Goal: Task Accomplishment & Management: Manage account settings

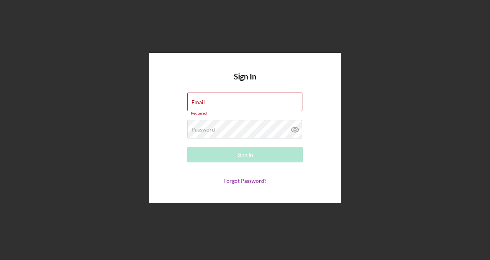
type input "[EMAIL_ADDRESS][DOMAIN_NAME]"
click at [173, 35] on div "Sign In Email [EMAIL_ADDRESS][DOMAIN_NAME] Required Password Required Sign In F…" at bounding box center [245, 128] width 482 height 256
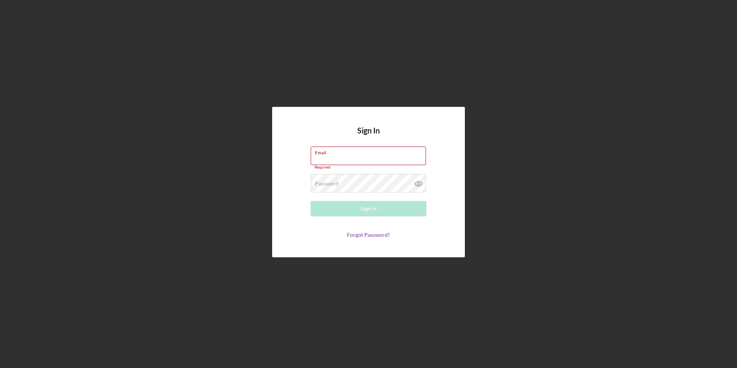
type input "[EMAIL_ADDRESS][DOMAIN_NAME]"
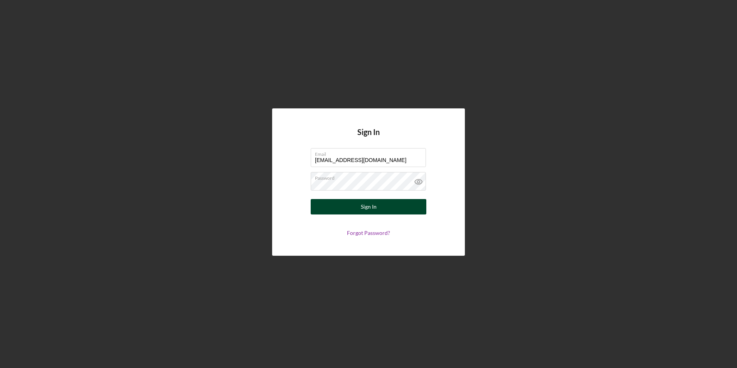
click at [344, 205] on button "Sign In" at bounding box center [369, 206] width 116 height 15
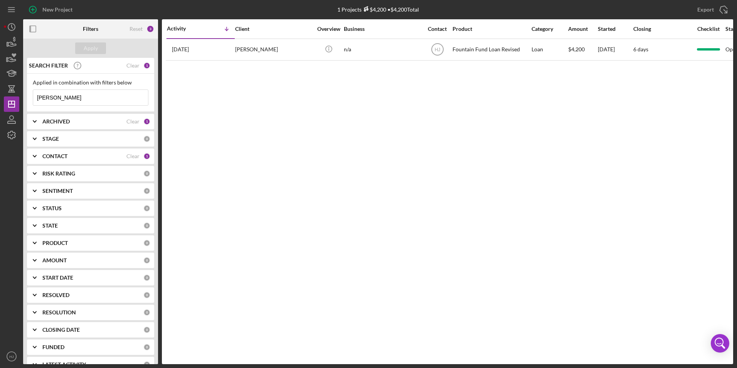
drag, startPoint x: 63, startPoint y: 99, endPoint x: -2, endPoint y: 100, distance: 64.8
click at [0, 100] on html "New Project 1 Projects $4,200 • $4,200 Total [PERSON_NAME] Export Icon/Export F…" at bounding box center [368, 184] width 737 height 368
click at [97, 44] on div "Apply" at bounding box center [91, 48] width 14 height 12
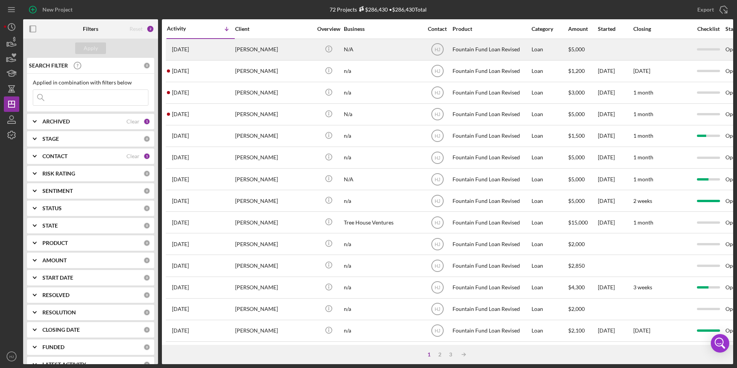
click at [252, 51] on div "[PERSON_NAME]" at bounding box center [273, 49] width 77 height 20
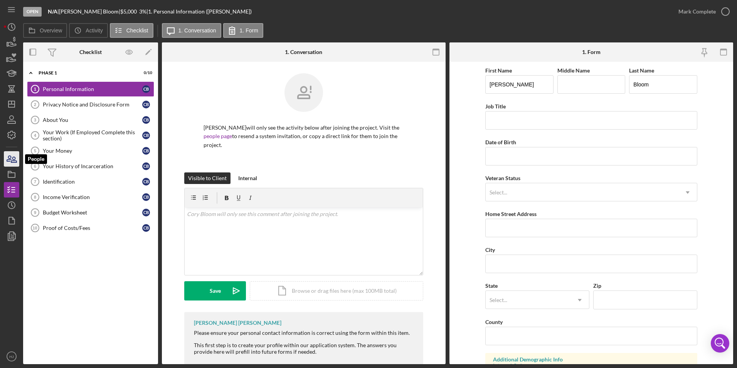
click at [10, 163] on icon "button" at bounding box center [11, 158] width 19 height 19
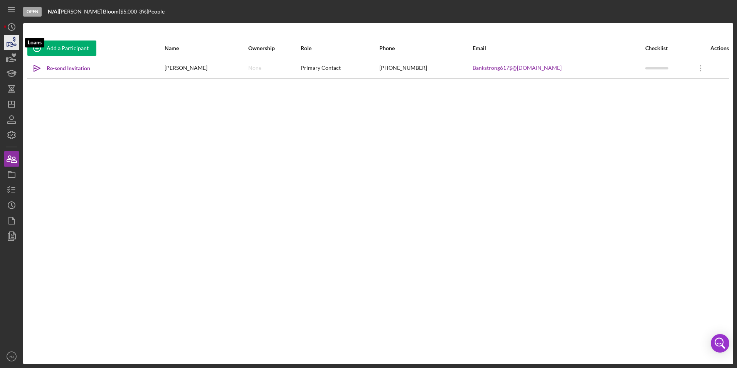
click at [6, 38] on icon "button" at bounding box center [11, 42] width 19 height 19
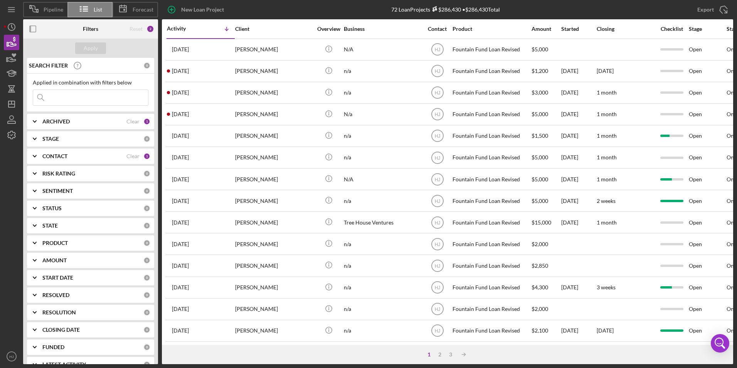
click at [65, 93] on input at bounding box center [90, 97] width 115 height 15
type input "[PERSON_NAME]"
click at [90, 50] on div "Apply" at bounding box center [91, 48] width 14 height 12
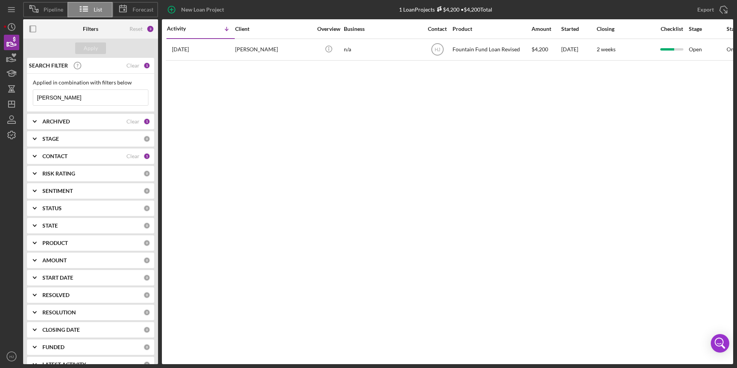
click at [104, 96] on input "[PERSON_NAME]" at bounding box center [90, 97] width 115 height 15
click at [82, 96] on input "[PERSON_NAME]" at bounding box center [90, 97] width 115 height 15
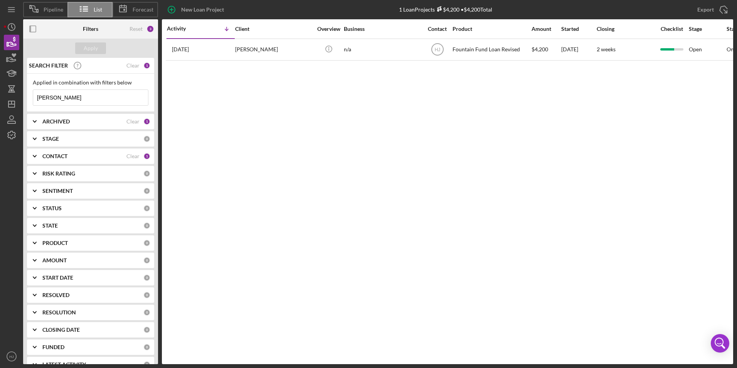
click at [76, 99] on input "[PERSON_NAME]" at bounding box center [90, 97] width 115 height 15
click at [86, 96] on input "[PERSON_NAME]" at bounding box center [90, 97] width 115 height 15
click at [87, 100] on input "[PERSON_NAME]" at bounding box center [90, 97] width 115 height 15
drag, startPoint x: 87, startPoint y: 100, endPoint x: 80, endPoint y: 111, distance: 12.7
click at [80, 111] on div "Applied in combination with filters below [PERSON_NAME] Icon/Menu Close" at bounding box center [90, 93] width 127 height 38
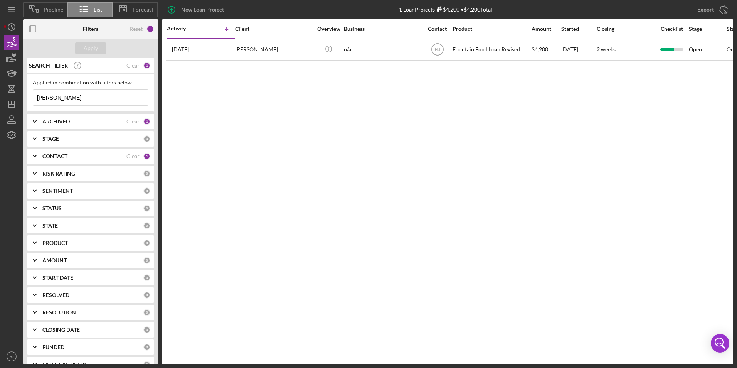
click at [89, 104] on input "[PERSON_NAME]" at bounding box center [90, 97] width 115 height 15
drag, startPoint x: 84, startPoint y: 95, endPoint x: 32, endPoint y: 93, distance: 51.3
click at [31, 96] on div "Applied in combination with filters below [PERSON_NAME] Icon/Menu Close" at bounding box center [90, 93] width 127 height 38
click at [13, 59] on icon "button" at bounding box center [12, 59] width 8 height 4
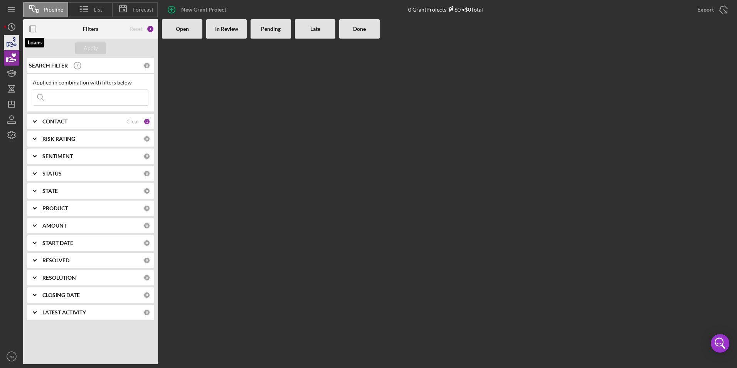
click at [12, 45] on icon "button" at bounding box center [11, 42] width 19 height 19
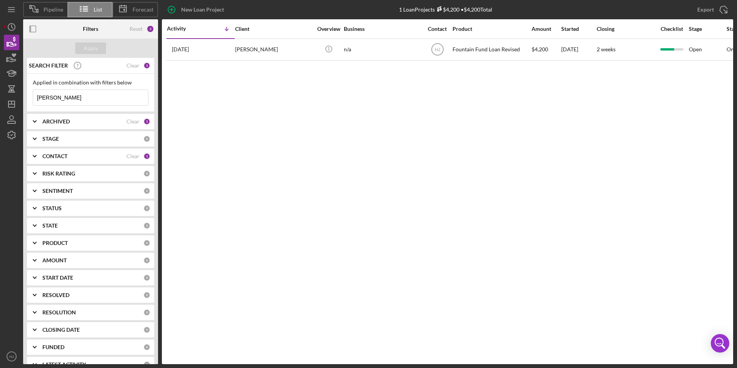
click at [79, 99] on input "[PERSON_NAME]" at bounding box center [90, 97] width 115 height 15
click at [86, 100] on input "[PERSON_NAME]" at bounding box center [90, 97] width 115 height 15
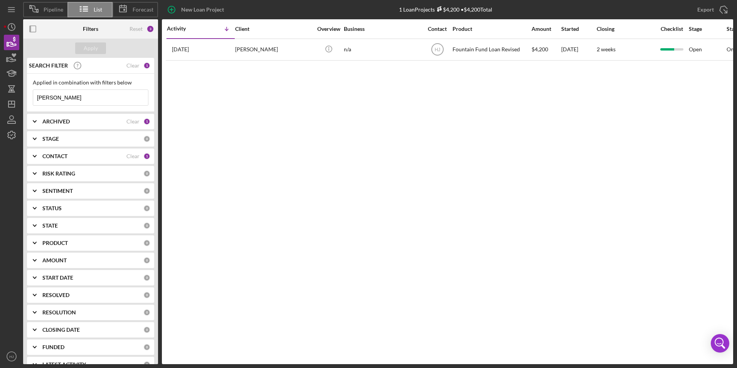
click at [84, 100] on input "[PERSON_NAME]" at bounding box center [90, 97] width 115 height 15
click at [79, 98] on input "[PERSON_NAME]" at bounding box center [90, 97] width 115 height 15
drag, startPoint x: 77, startPoint y: 98, endPoint x: 58, endPoint y: 99, distance: 19.3
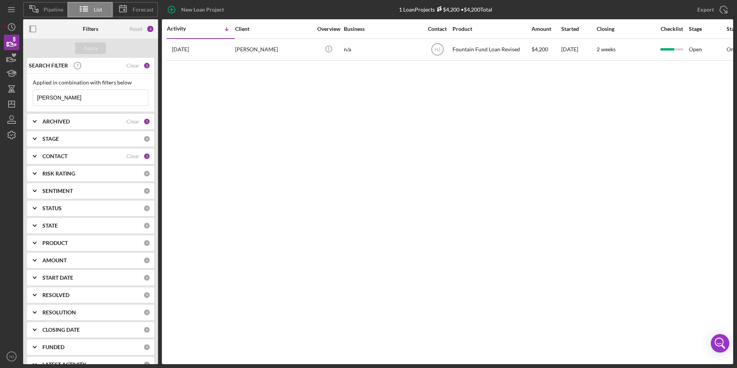
click at [58, 99] on input "[PERSON_NAME]" at bounding box center [90, 97] width 115 height 15
click at [98, 53] on button "Apply" at bounding box center [90, 48] width 31 height 12
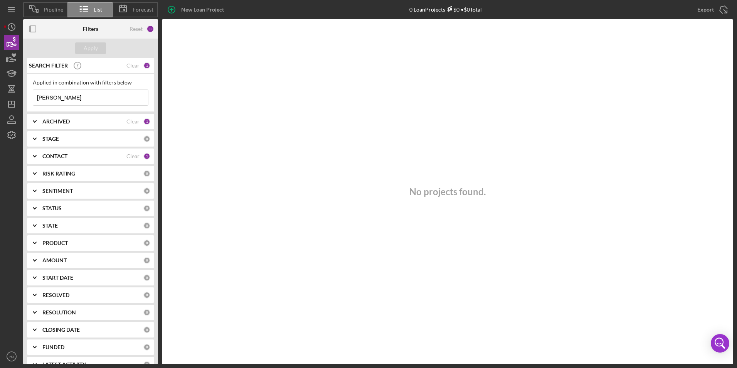
click at [80, 97] on input "[PERSON_NAME]" at bounding box center [90, 97] width 115 height 15
click at [91, 45] on div "Apply" at bounding box center [91, 48] width 14 height 12
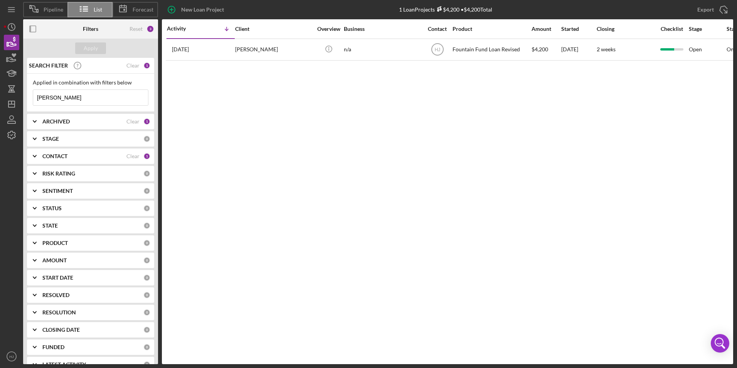
drag, startPoint x: 86, startPoint y: 101, endPoint x: 59, endPoint y: 96, distance: 27.4
click at [80, 101] on input "[PERSON_NAME]" at bounding box center [90, 97] width 115 height 15
drag, startPoint x: 58, startPoint y: 96, endPoint x: -10, endPoint y: 99, distance: 68.3
click at [0, 99] on html "Pipeline List Forecast New Loan Project 1 Loan Projects $4,200 • $4,200 Total […" at bounding box center [368, 184] width 737 height 368
click at [50, 93] on input "[PERSON_NAME]" at bounding box center [90, 97] width 115 height 15
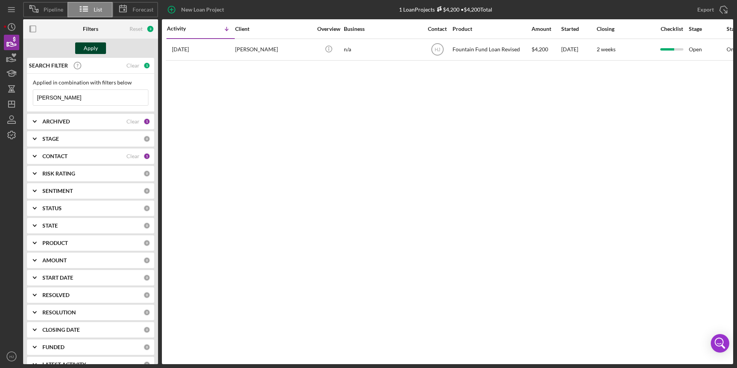
type input "[PERSON_NAME]"
click at [90, 44] on div "Apply" at bounding box center [91, 48] width 14 height 12
click at [35, 158] on icon "Icon/Expander" at bounding box center [34, 155] width 19 height 19
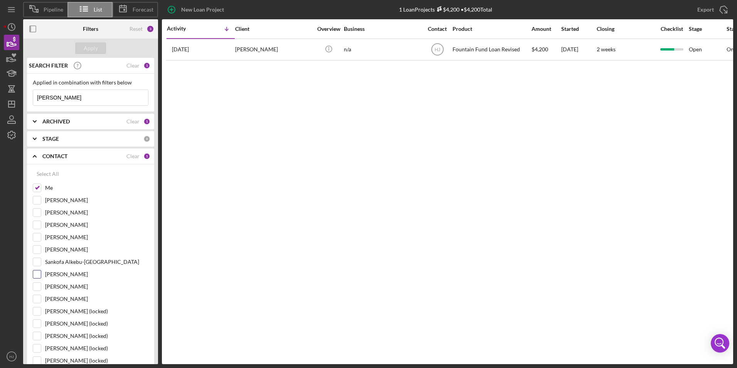
click at [35, 271] on input "[PERSON_NAME]" at bounding box center [37, 274] width 8 height 8
checkbox input "true"
click at [36, 191] on input "Me" at bounding box center [37, 188] width 8 height 8
checkbox input "false"
drag, startPoint x: 58, startPoint y: 99, endPoint x: 28, endPoint y: 103, distance: 29.9
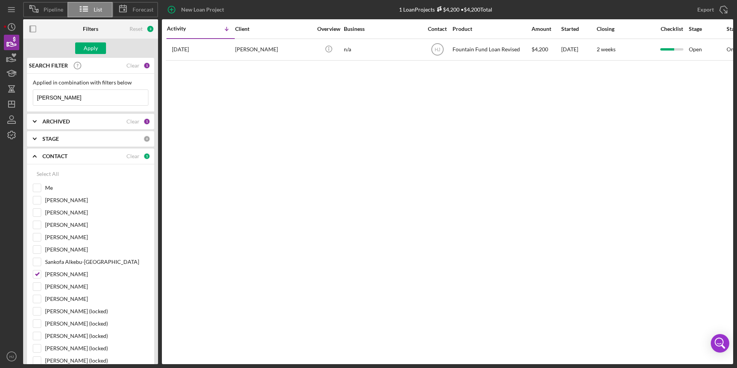
click at [28, 103] on div "Applied in combination with filters below [PERSON_NAME] Icon/Menu Close" at bounding box center [90, 93] width 127 height 38
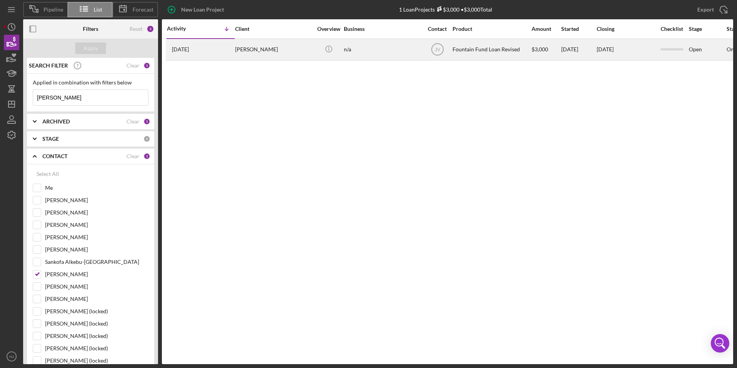
type input "[PERSON_NAME]"
click at [255, 51] on div "[PERSON_NAME]" at bounding box center [273, 49] width 77 height 20
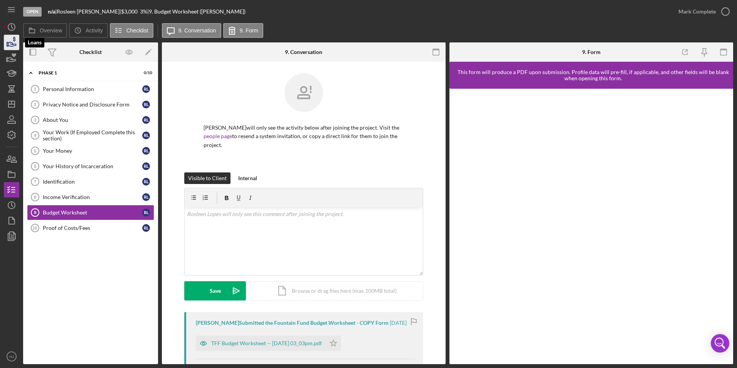
click at [6, 42] on icon "button" at bounding box center [11, 42] width 19 height 19
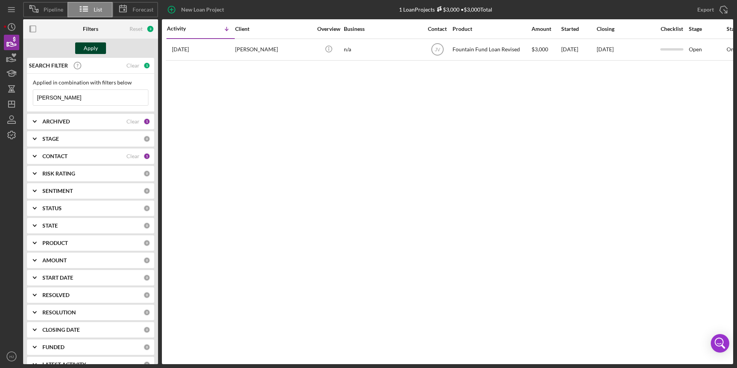
type input "[PERSON_NAME]"
click at [94, 45] on div "Apply" at bounding box center [91, 48] width 14 height 12
click at [94, 153] on div "CONTACT" at bounding box center [84, 156] width 84 height 6
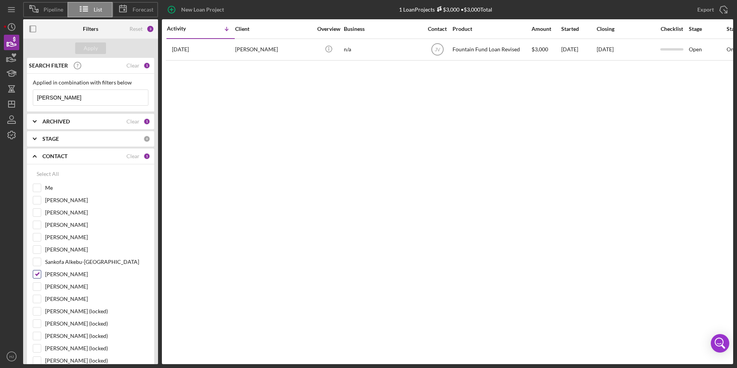
click at [38, 275] on input "[PERSON_NAME]" at bounding box center [37, 274] width 8 height 8
checkbox input "false"
click at [40, 188] on input "Me" at bounding box center [37, 188] width 8 height 8
checkbox input "true"
drag, startPoint x: 51, startPoint y: 97, endPoint x: -1, endPoint y: 98, distance: 52.0
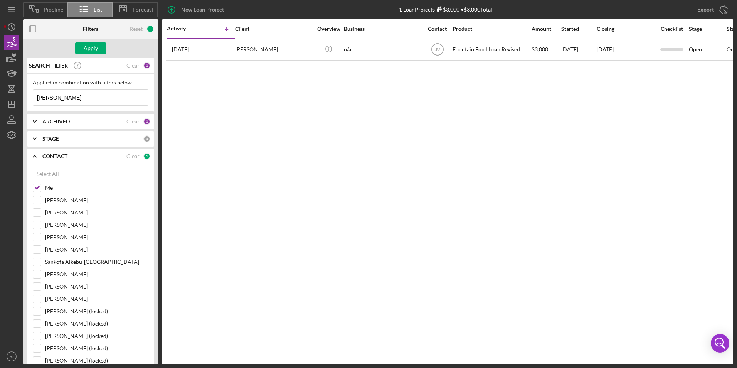
click at [0, 98] on html "Pipeline List Forecast New Loan Project 1 Loan Projects $3,000 • $3,000 Total […" at bounding box center [368, 184] width 737 height 368
click at [99, 46] on button "Apply" at bounding box center [90, 48] width 31 height 12
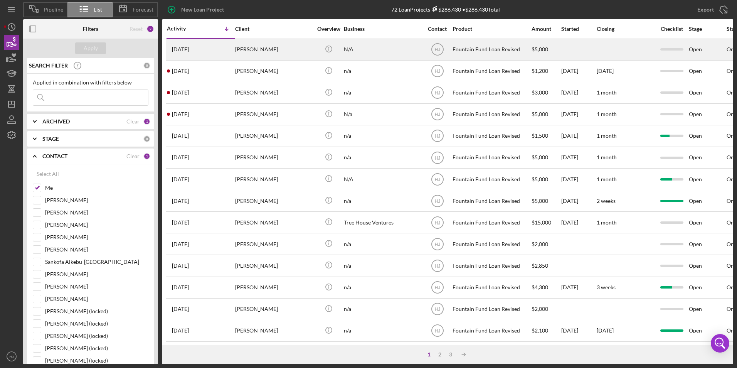
click at [279, 51] on div "[PERSON_NAME]" at bounding box center [273, 49] width 77 height 20
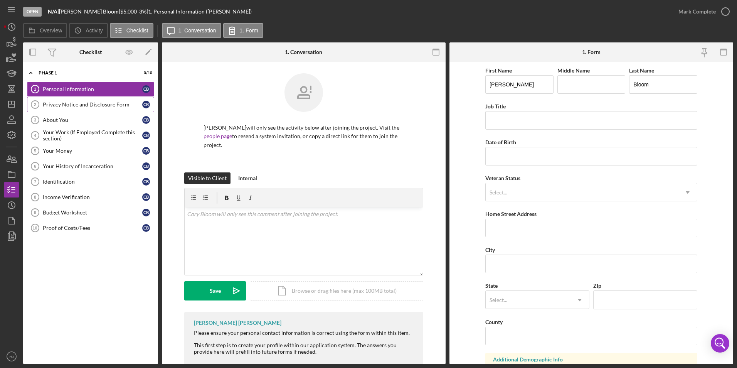
click at [82, 106] on div "Privacy Notice and Disclosure Form" at bounding box center [92, 104] width 99 height 6
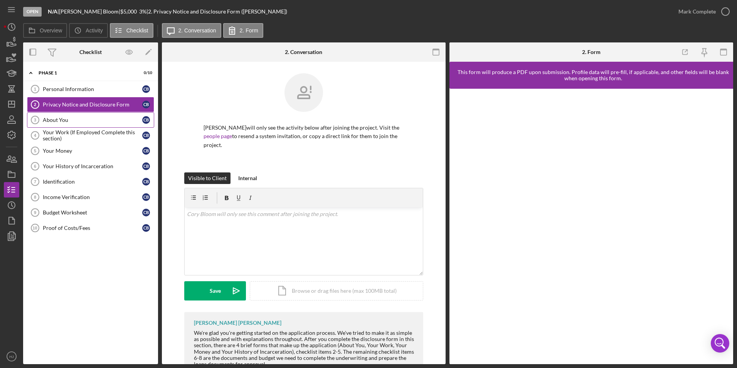
click at [60, 119] on div "About You" at bounding box center [92, 120] width 99 height 6
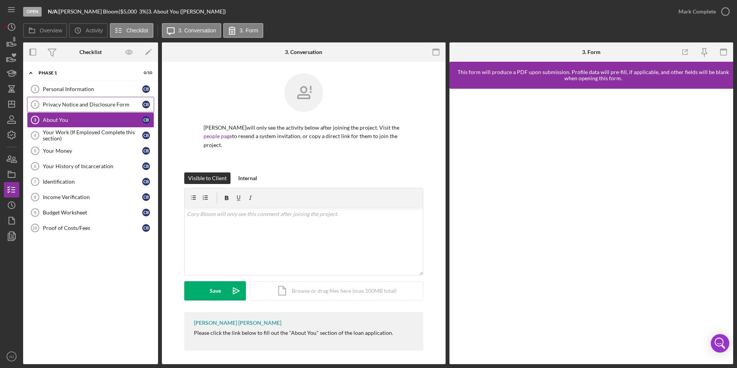
click at [65, 105] on div "Privacy Notice and Disclosure Form" at bounding box center [92, 104] width 99 height 6
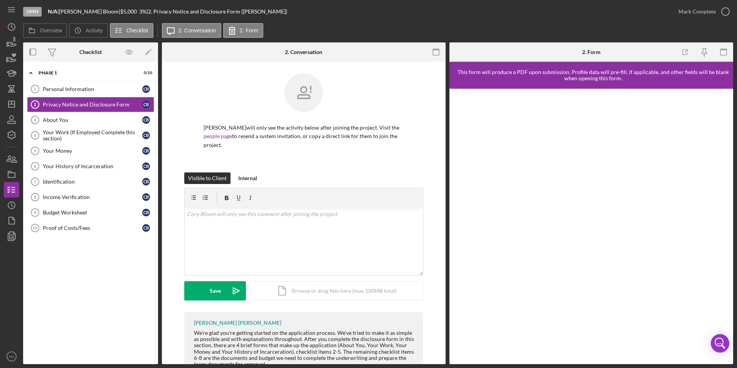
click at [1, 43] on div "Open N/A | [PERSON_NAME] | $5,000 $5,000 3 % | 2. Privacy Notice and Disclosure…" at bounding box center [368, 184] width 737 height 368
click at [5, 41] on icon "button" at bounding box center [11, 42] width 19 height 19
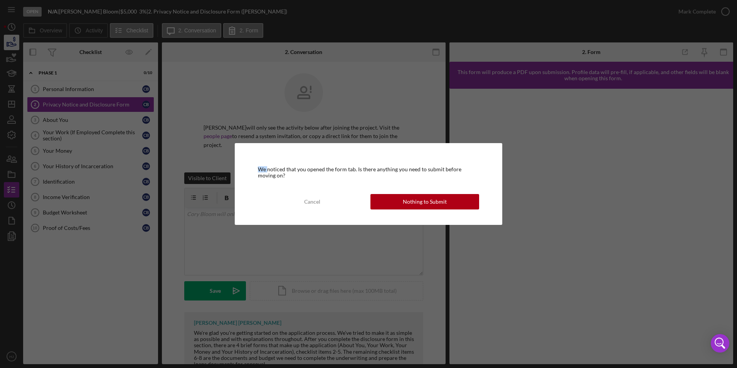
click at [5, 41] on div "We noticed that you opened the form tab. Is there anything you need to submit b…" at bounding box center [368, 184] width 737 height 368
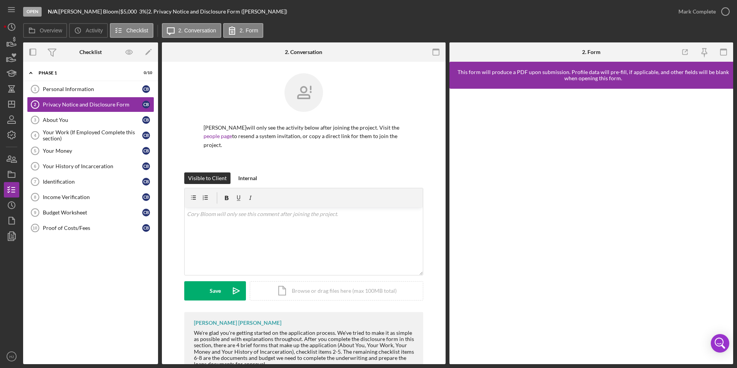
drag, startPoint x: 336, startPoint y: 11, endPoint x: 255, endPoint y: 0, distance: 82.4
click at [331, 10] on div "Open N/A | [PERSON_NAME] | $5,000 $5,000 3 % | 2. Privacy Notice and Disclosure…" at bounding box center [346, 11] width 647 height 23
click at [10, 48] on icon "button" at bounding box center [11, 42] width 19 height 19
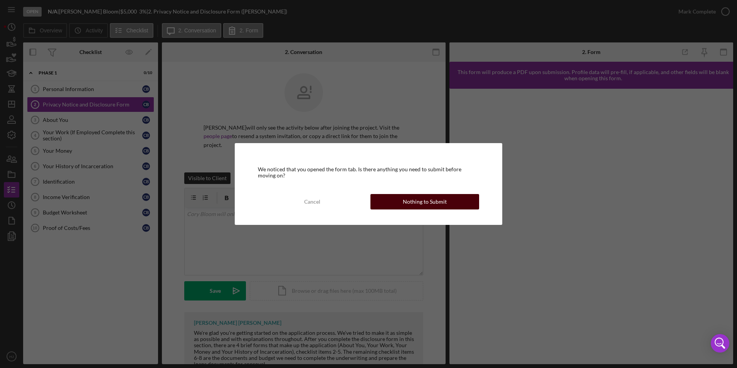
click at [416, 200] on div "Nothing to Submit" at bounding box center [425, 201] width 44 height 15
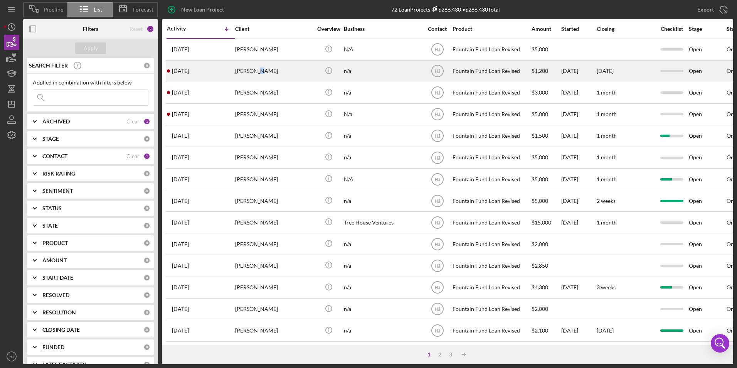
click at [255, 73] on div "[PERSON_NAME]" at bounding box center [273, 71] width 77 height 20
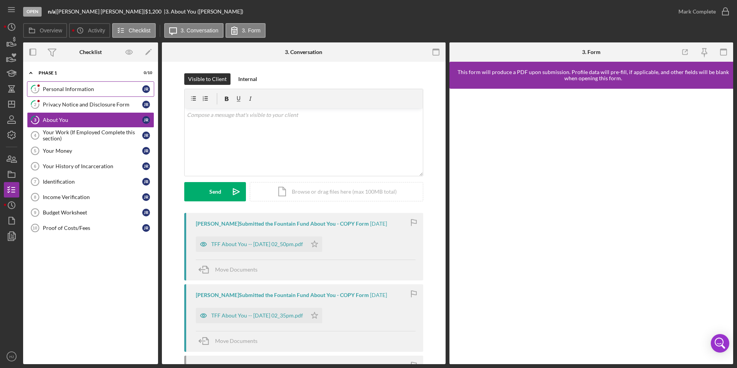
click at [75, 86] on div "Personal Information" at bounding box center [92, 89] width 99 height 6
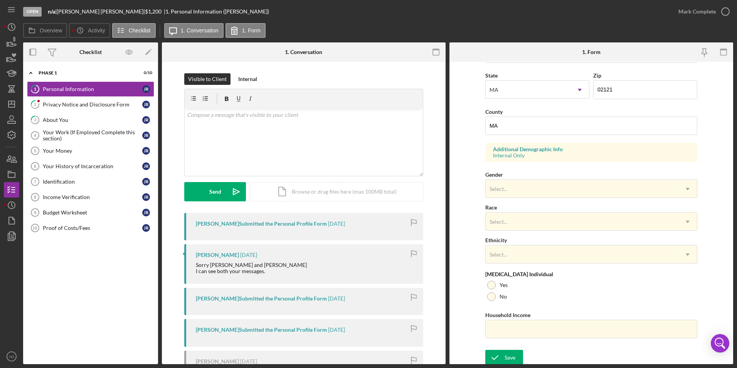
scroll to position [212, 0]
click at [504, 353] on div "Save" at bounding box center [509, 354] width 11 height 15
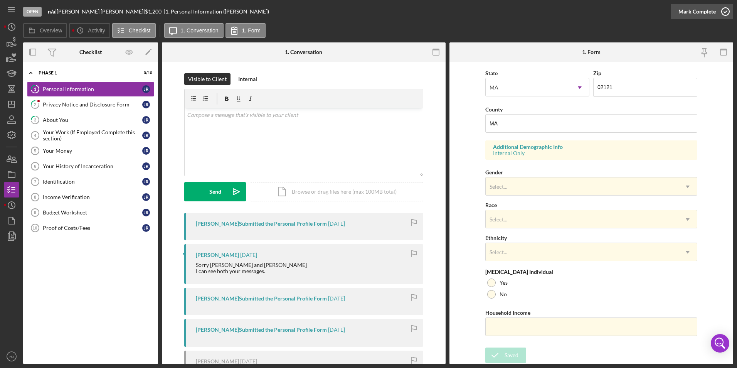
click at [692, 10] on div "Mark Complete" at bounding box center [696, 11] width 37 height 15
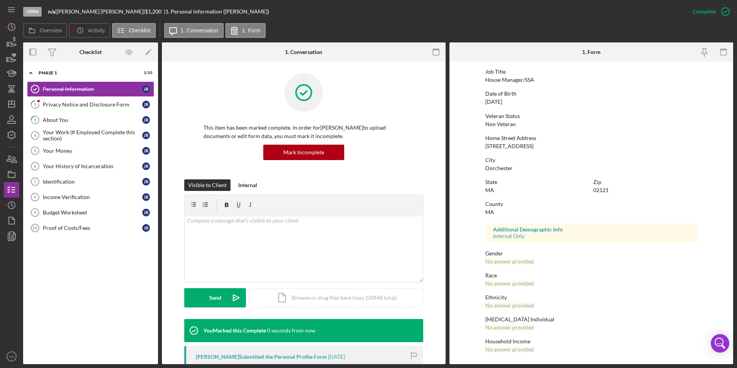
scroll to position [57, 0]
click at [76, 103] on div "Privacy Notice and Disclosure Form" at bounding box center [92, 104] width 99 height 6
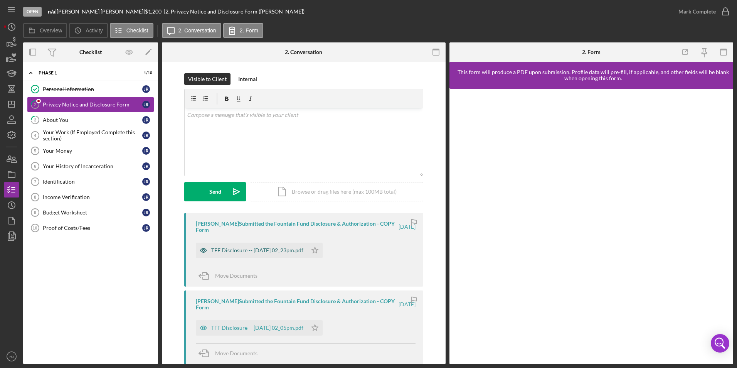
click at [249, 248] on div "TFF Disclosure -- [DATE] 02_23pm.pdf" at bounding box center [257, 250] width 92 height 6
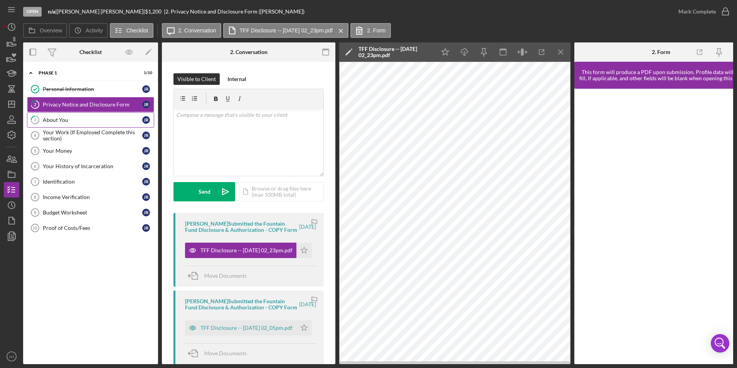
click at [48, 117] on div "About You" at bounding box center [92, 120] width 99 height 6
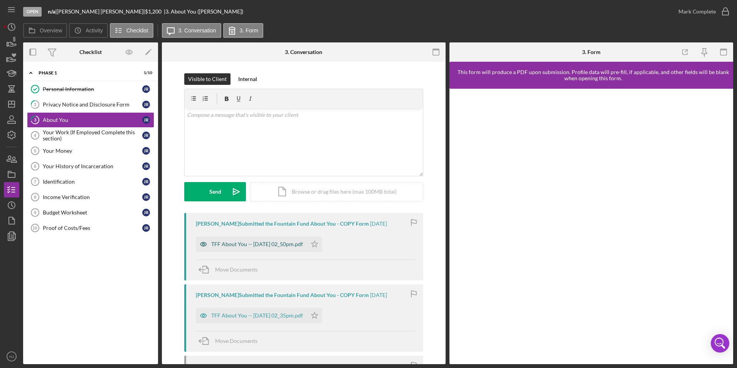
click at [292, 244] on div "TFF About You -- [DATE] 02_50pm.pdf" at bounding box center [257, 244] width 92 height 6
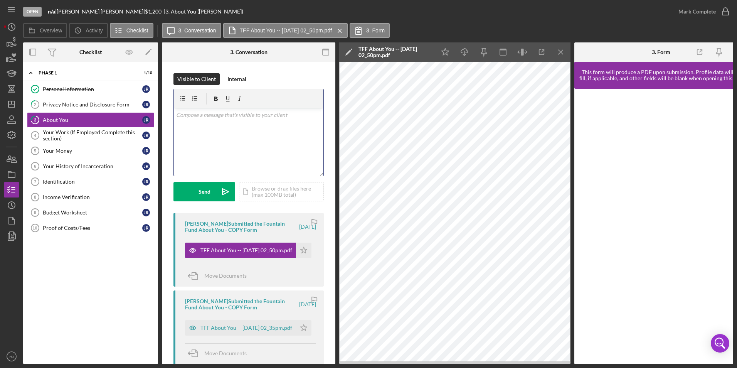
click at [210, 141] on div "v Color teal Color pink Remove color Add row above Add row below Add column bef…" at bounding box center [249, 141] width 150 height 67
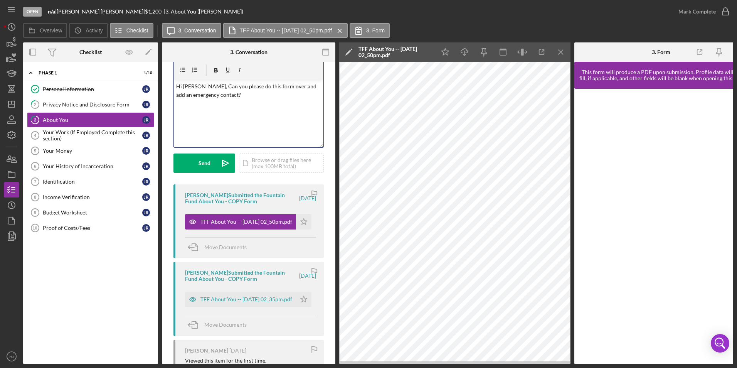
scroll to position [77, 0]
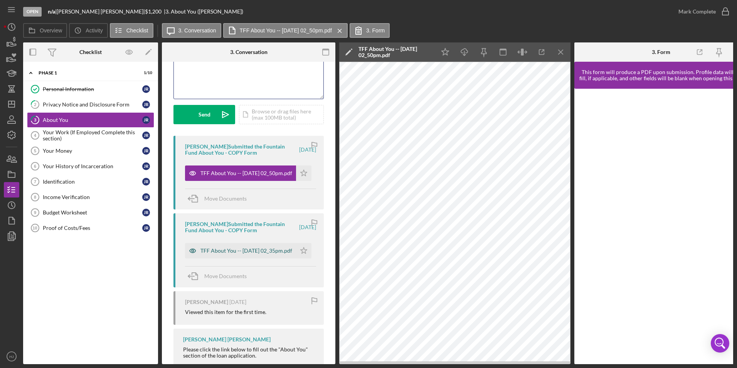
click at [250, 248] on div "TFF About You -- [DATE] 02_35pm.pdf" at bounding box center [246, 250] width 92 height 6
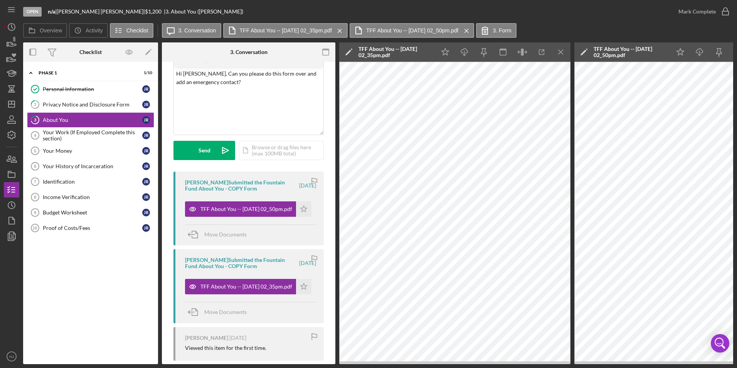
scroll to position [0, 0]
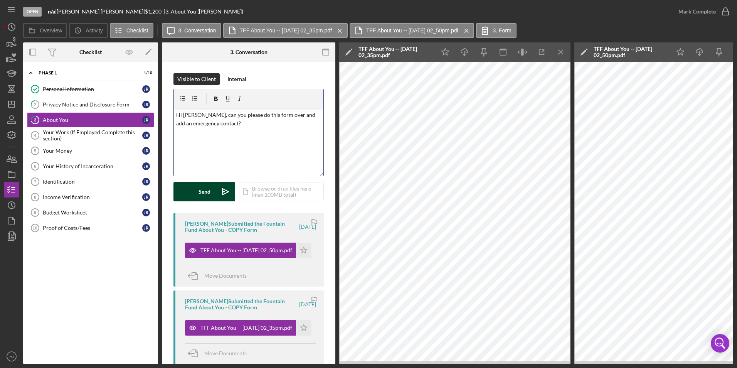
click at [203, 189] on div "Send" at bounding box center [204, 191] width 12 height 19
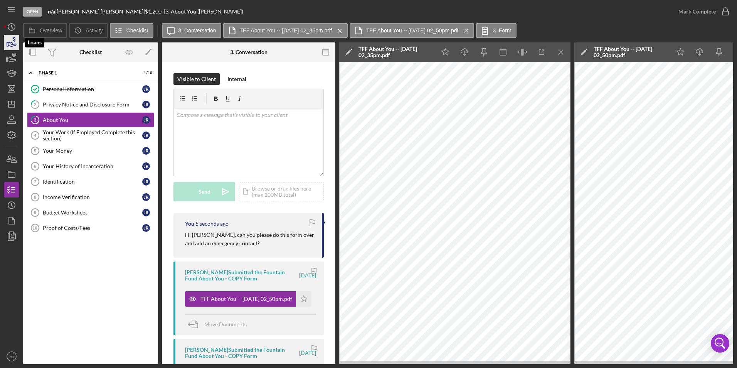
click at [15, 45] on icon "button" at bounding box center [11, 42] width 19 height 19
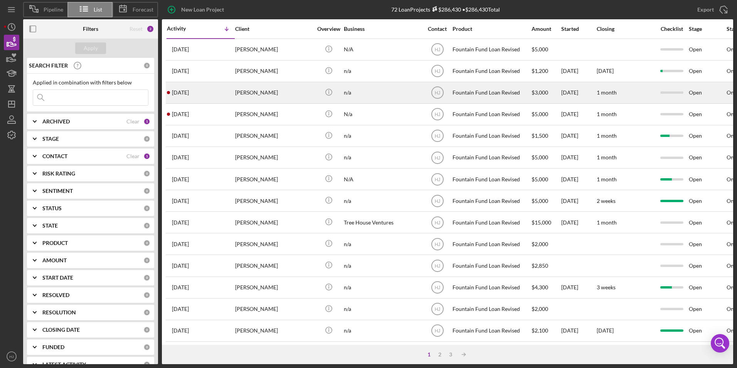
click at [241, 91] on div "[PERSON_NAME]" at bounding box center [273, 92] width 77 height 20
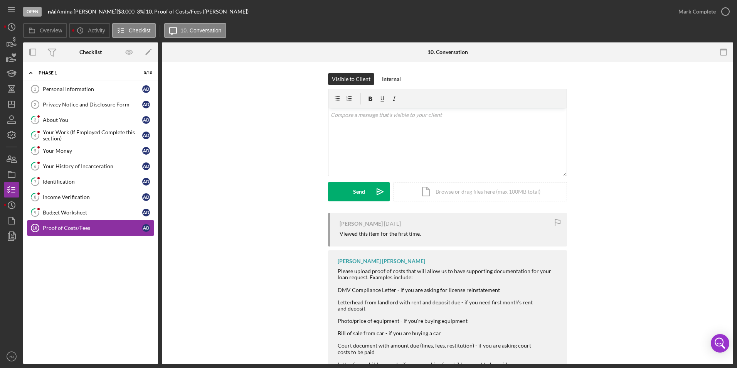
drag, startPoint x: 88, startPoint y: 259, endPoint x: 66, endPoint y: 235, distance: 32.7
click at [89, 257] on div "Icon/Expander Phase 1 0 / 10 Personal Information 1 Personal Information A D Pr…" at bounding box center [90, 213] width 135 height 294
click at [60, 215] on div "Budget Worksheet" at bounding box center [92, 212] width 99 height 6
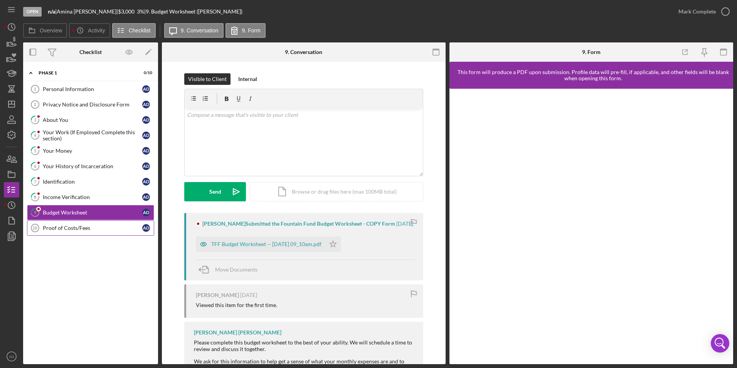
click at [65, 225] on div "Proof of Costs/Fees" at bounding box center [92, 228] width 99 height 6
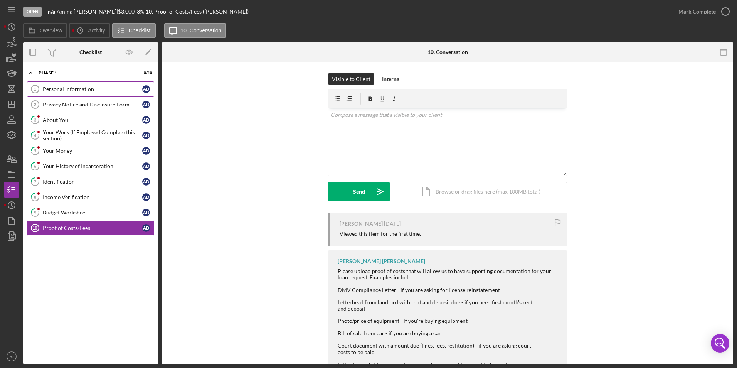
click at [85, 88] on div "Personal Information" at bounding box center [92, 89] width 99 height 6
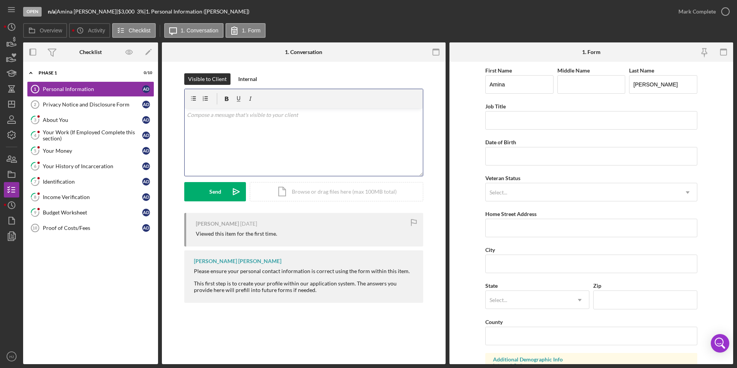
click at [230, 129] on div "v Color teal Color pink Remove color Add row above Add row below Add column bef…" at bounding box center [304, 141] width 238 height 67
drag, startPoint x: 350, startPoint y: 114, endPoint x: 182, endPoint y: 116, distance: 167.6
click at [182, 117] on div "Visible to Client Internal v Color teal Color pink Remove color Add row above A…" at bounding box center [303, 142] width 261 height 139
copy p "Hi [PERSON_NAME], can you please fill out this portion of the application?"
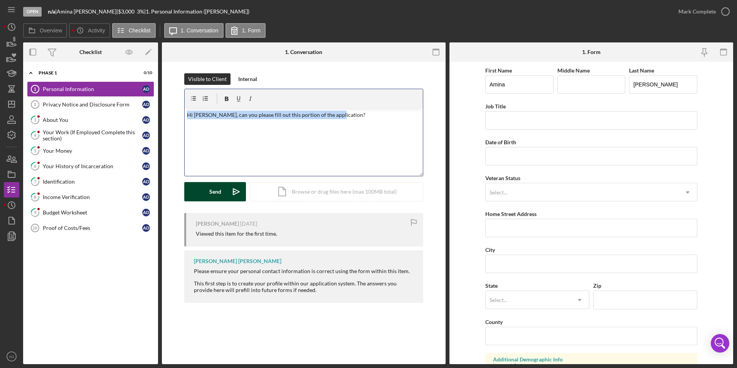
click at [230, 186] on icon "Icon/icon-invite-send" at bounding box center [236, 191] width 19 height 19
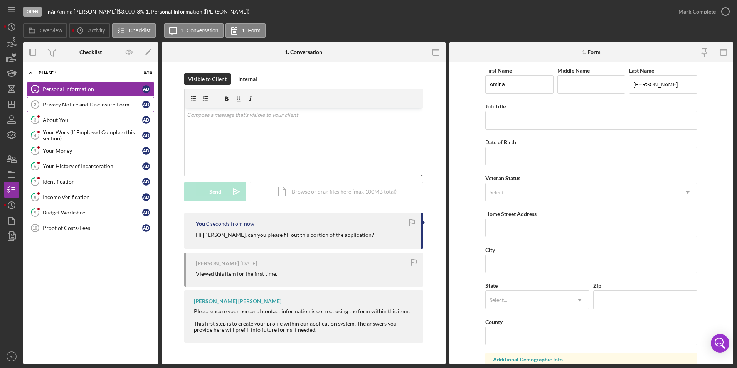
click at [81, 102] on div "Privacy Notice and Disclosure Form" at bounding box center [92, 104] width 99 height 6
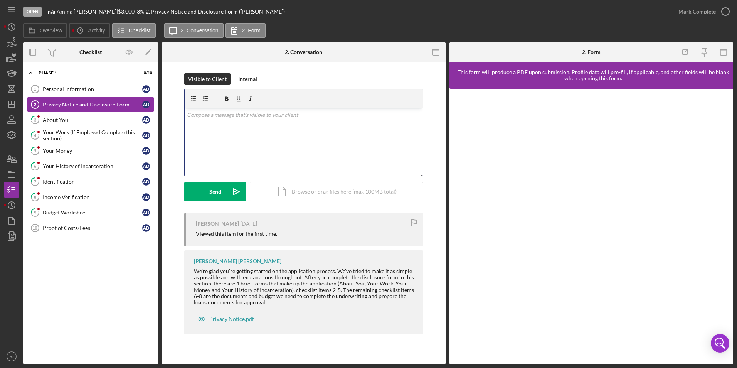
click at [211, 131] on div "v Color teal Color pink Remove color Add row above Add row below Add column bef…" at bounding box center [304, 141] width 238 height 67
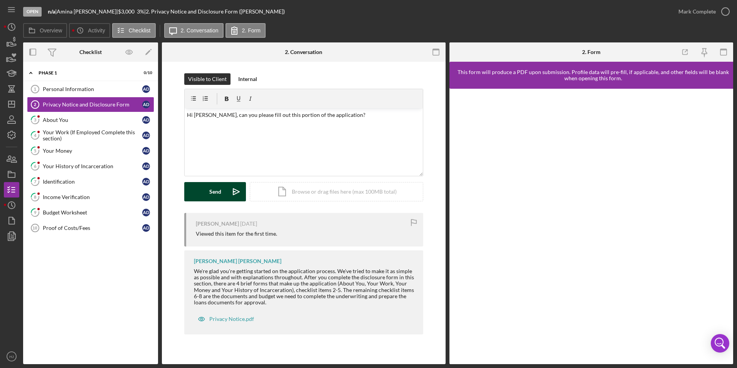
click at [214, 189] on div "Send" at bounding box center [215, 191] width 12 height 19
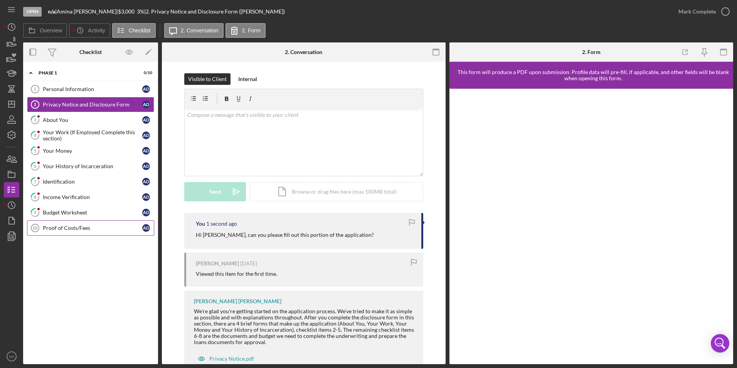
click at [74, 226] on div "Proof of Costs/Fees" at bounding box center [92, 228] width 99 height 6
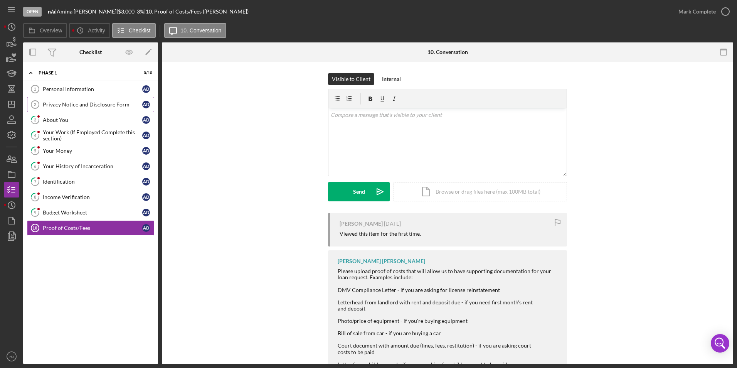
click at [92, 103] on div "Privacy Notice and Disclosure Form" at bounding box center [92, 104] width 99 height 6
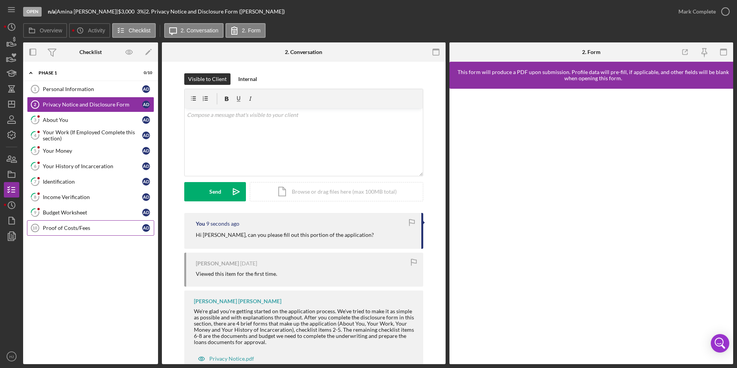
click at [54, 228] on div "Proof of Costs/Fees" at bounding box center [92, 228] width 99 height 6
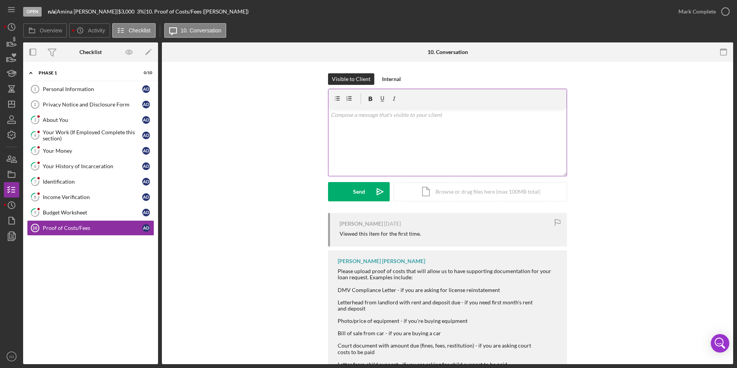
click at [370, 138] on div "v Color teal Color pink Remove color Add row above Add row below Add column bef…" at bounding box center [447, 141] width 238 height 67
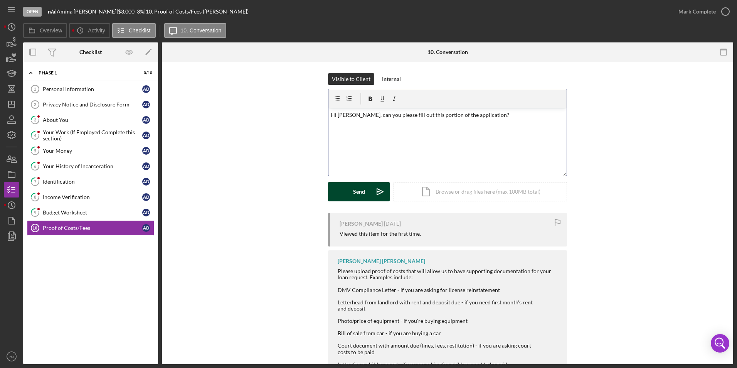
click at [339, 186] on button "Send Icon/icon-invite-send" at bounding box center [359, 191] width 62 height 19
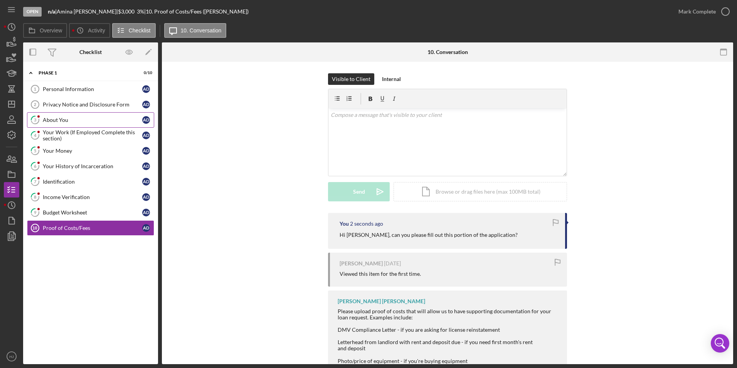
click at [58, 118] on div "About You" at bounding box center [92, 120] width 99 height 6
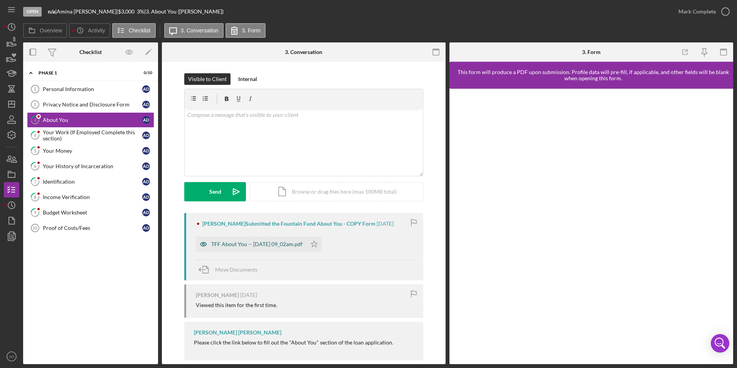
click at [264, 240] on div "TFF About You -- [DATE] 09_02am.pdf" at bounding box center [251, 243] width 111 height 15
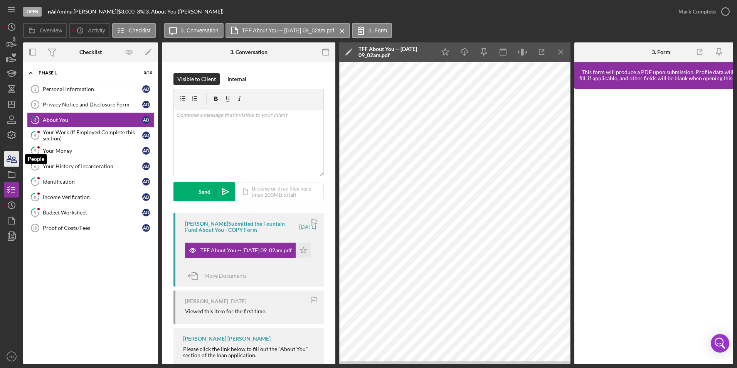
click at [8, 161] on icon "button" at bounding box center [9, 158] width 4 height 5
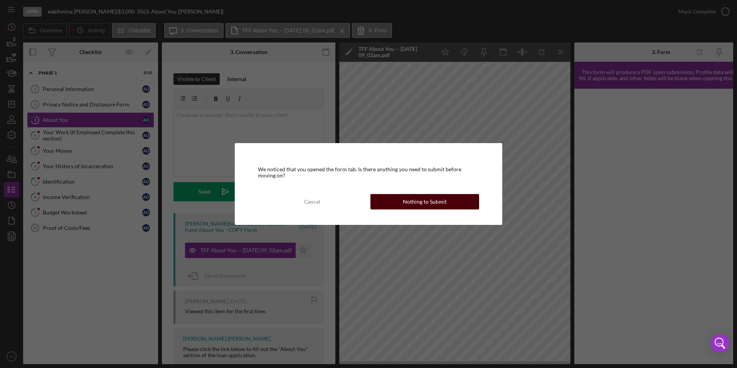
click at [408, 199] on div "Nothing to Submit" at bounding box center [425, 201] width 44 height 15
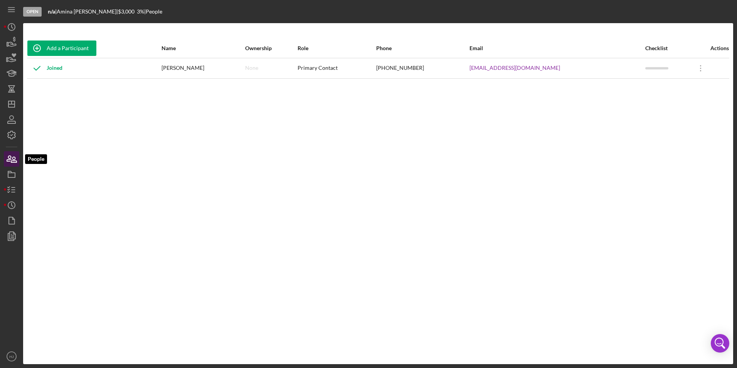
click at [11, 162] on icon "button" at bounding box center [13, 159] width 5 height 5
click at [7, 192] on icon "button" at bounding box center [11, 189] width 19 height 19
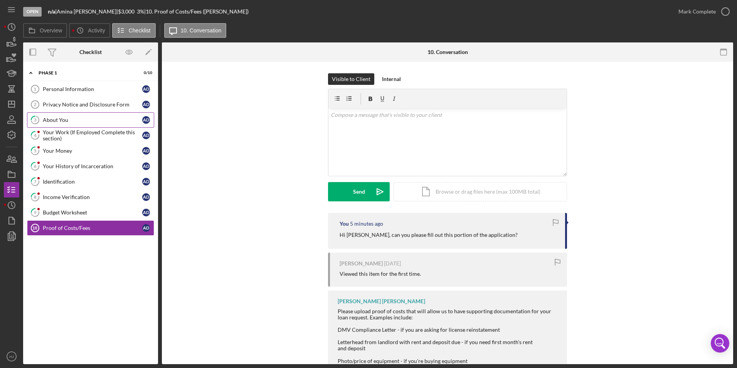
click at [59, 122] on div "About You" at bounding box center [92, 120] width 99 height 6
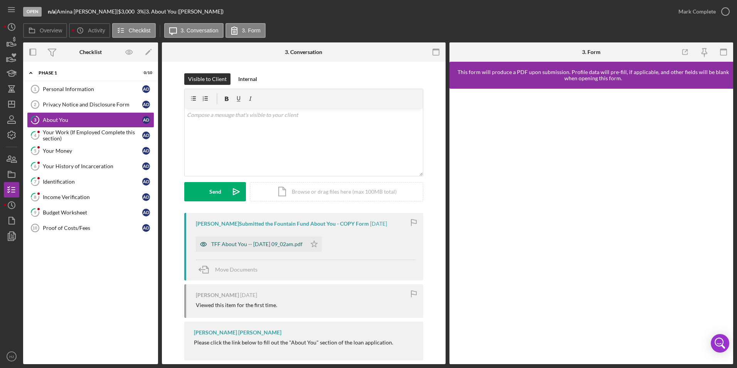
click at [250, 239] on div "TFF About You -- [DATE] 09_02am.pdf" at bounding box center [251, 243] width 111 height 15
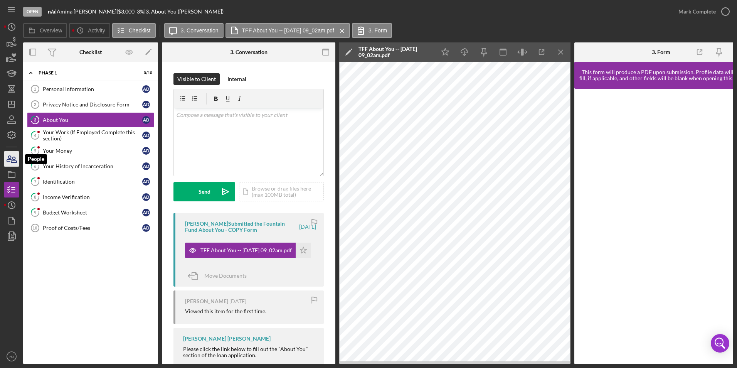
click at [10, 158] on icon "button" at bounding box center [9, 158] width 4 height 5
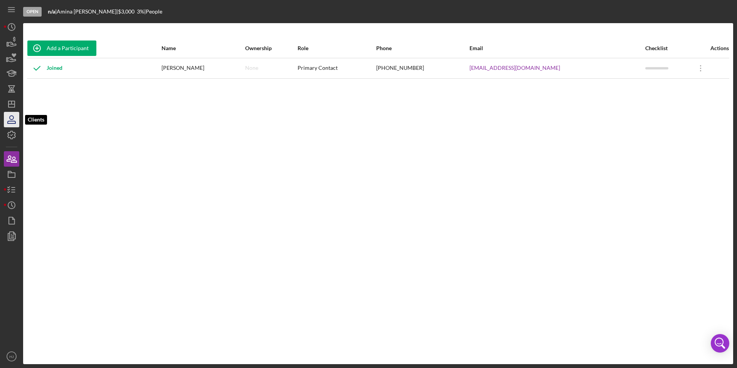
click at [12, 119] on icon "button" at bounding box center [12, 118] width 4 height 4
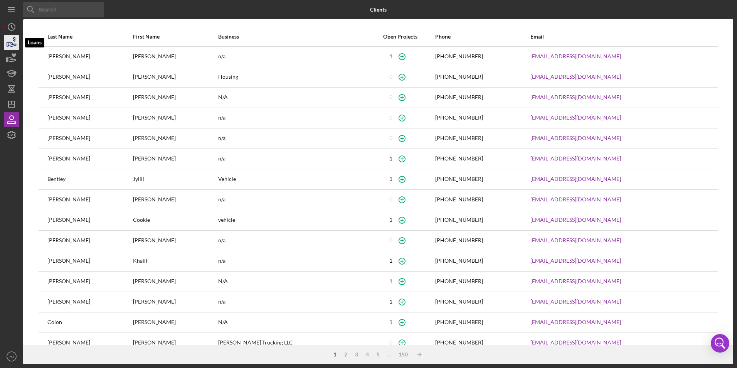
click at [10, 38] on icon "button" at bounding box center [11, 42] width 19 height 19
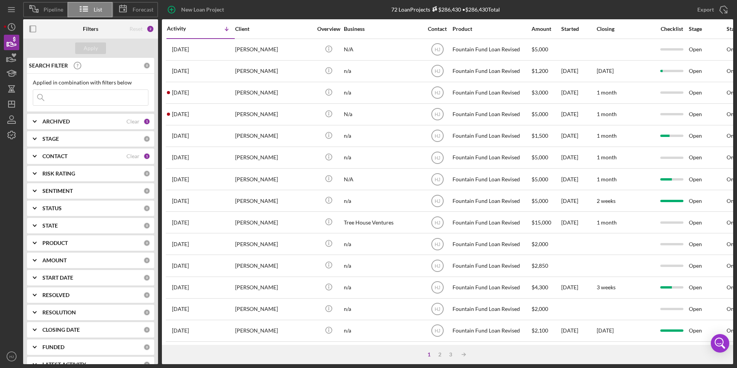
click at [62, 98] on input at bounding box center [90, 97] width 115 height 15
click at [59, 97] on input at bounding box center [90, 97] width 115 height 15
click at [143, 66] on div "0" at bounding box center [146, 65] width 7 height 7
click at [138, 29] on div "Reset" at bounding box center [135, 29] width 13 height 6
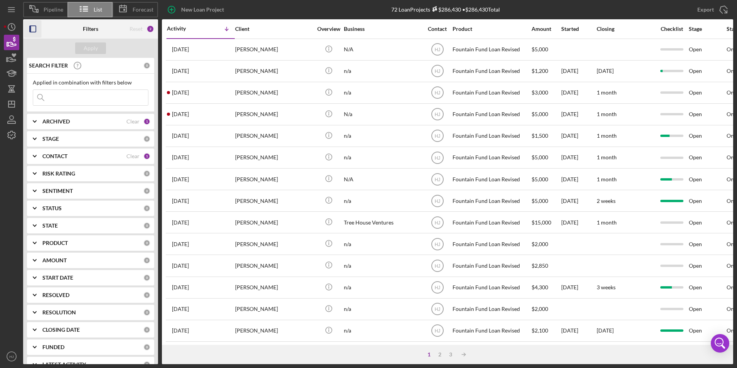
click at [31, 31] on icon "button" at bounding box center [32, 28] width 17 height 17
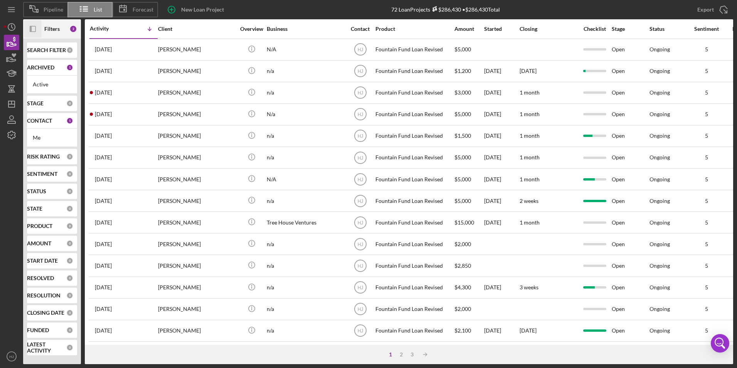
click at [31, 31] on icon "button" at bounding box center [31, 29] width 2 height 6
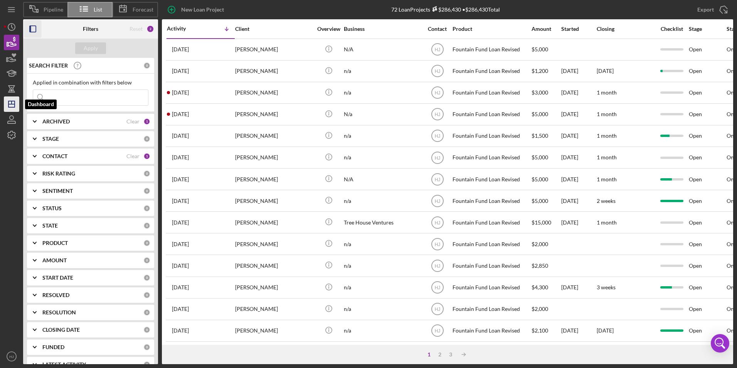
click at [13, 102] on icon "Icon/Dashboard" at bounding box center [11, 103] width 19 height 19
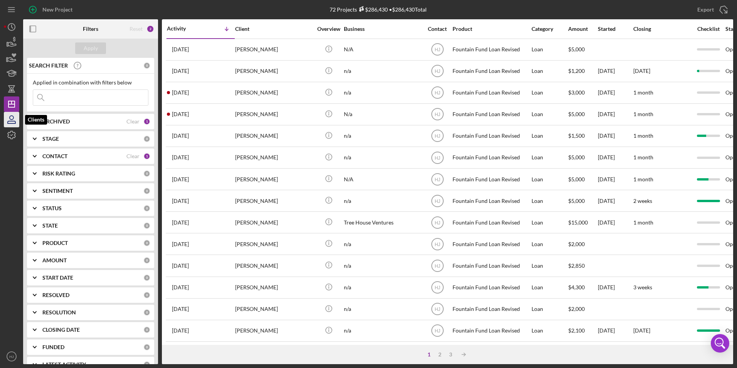
click at [10, 115] on icon "button" at bounding box center [11, 119] width 19 height 19
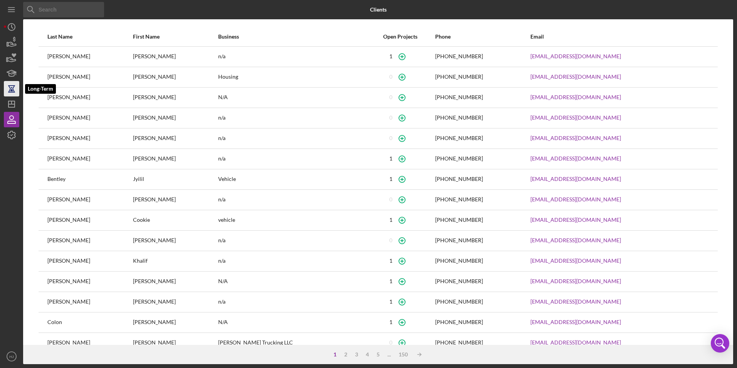
click at [9, 88] on icon "button" at bounding box center [11, 88] width 19 height 19
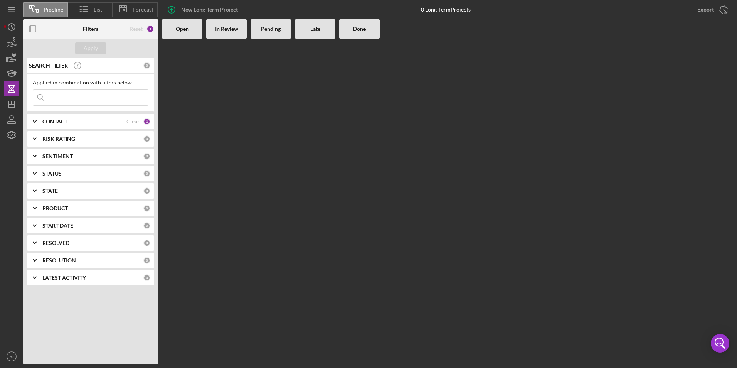
click at [97, 97] on input at bounding box center [90, 97] width 115 height 15
paste input "s [PERSON_NAME]"
click at [40, 96] on input "s [PERSON_NAME]" at bounding box center [90, 97] width 115 height 15
type input "[PERSON_NAME]"
click at [94, 36] on div "Filters" at bounding box center [90, 28] width 15 height 19
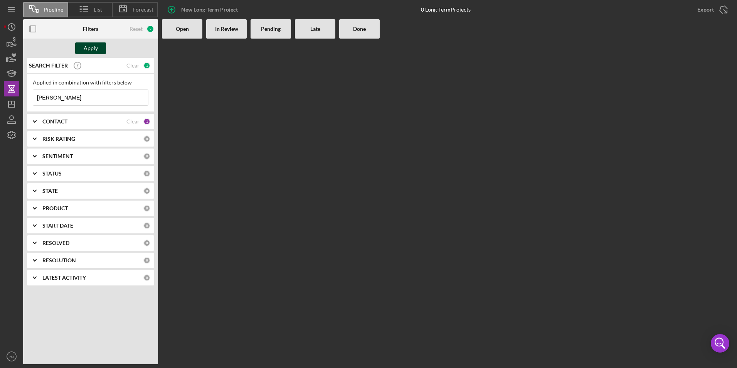
click at [90, 45] on div "Apply" at bounding box center [91, 48] width 14 height 12
click at [11, 44] on icon "button" at bounding box center [12, 44] width 8 height 4
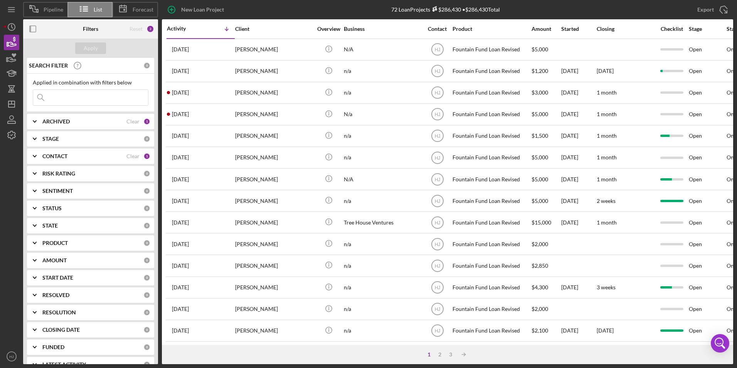
click at [50, 65] on b "SEARCH FILTER" at bounding box center [48, 65] width 39 height 6
click at [61, 96] on input at bounding box center [90, 97] width 115 height 15
paste input "s [PERSON_NAME]"
click at [41, 100] on input "s [PERSON_NAME]" at bounding box center [90, 97] width 115 height 15
click at [109, 97] on input "[PERSON_NAME]" at bounding box center [90, 97] width 115 height 15
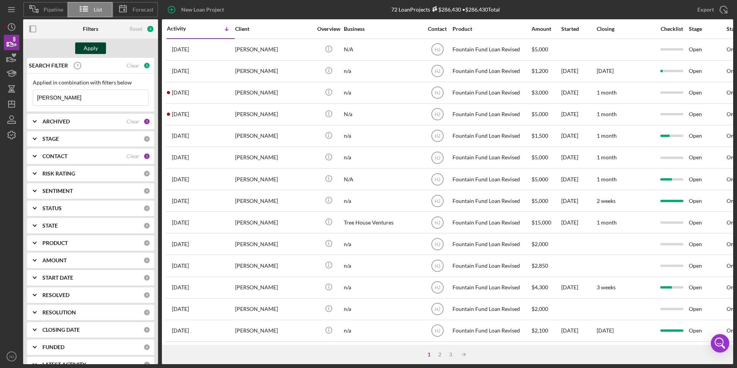
type input "[PERSON_NAME]"
click at [79, 46] on button "Apply" at bounding box center [90, 48] width 31 height 12
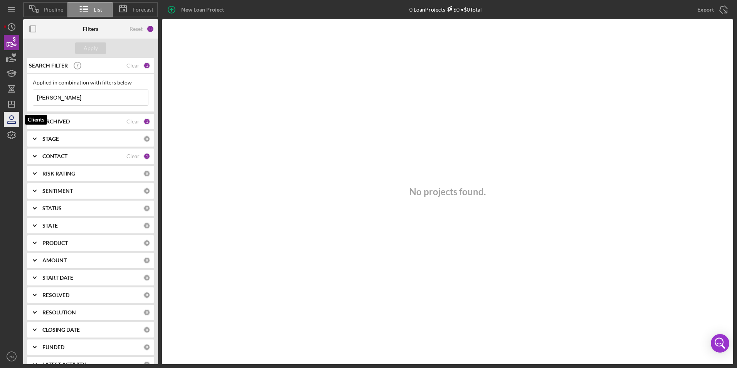
click at [13, 116] on icon "button" at bounding box center [12, 118] width 4 height 4
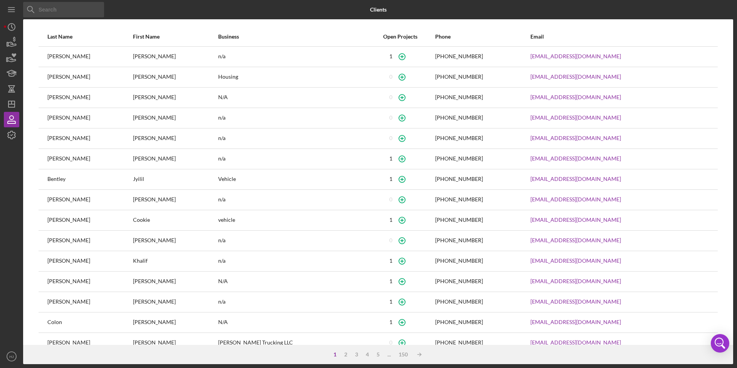
click at [57, 13] on input at bounding box center [63, 9] width 81 height 15
paste input "s [PERSON_NAME]"
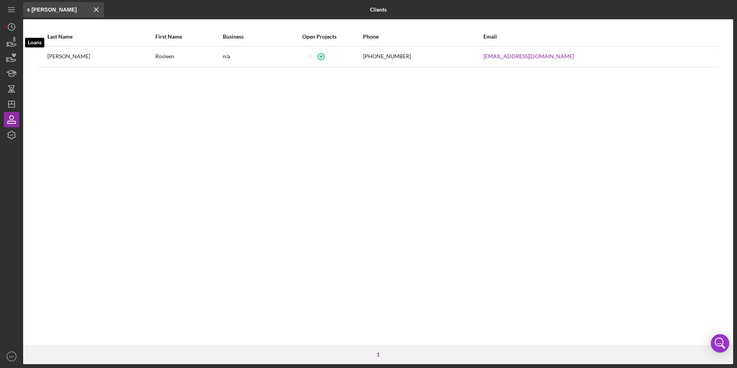
type input "s [PERSON_NAME]"
click at [2, 39] on div "Icon/Menu Close s [PERSON_NAME] Icon/Menu Close Clients Last Name First Name Bu…" at bounding box center [368, 184] width 737 height 368
click at [6, 40] on icon "button" at bounding box center [11, 42] width 19 height 19
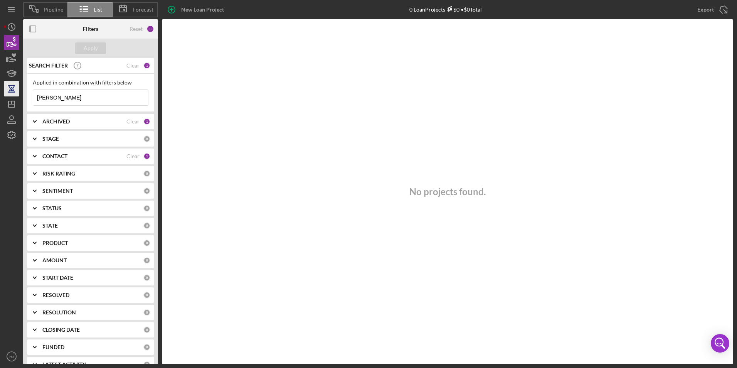
drag, startPoint x: 88, startPoint y: 93, endPoint x: 5, endPoint y: 96, distance: 83.3
click at [4, 96] on div "Pipeline List Forecast New Loan Project 0 Loan Projects $0 • $0 Total [PERSON_N…" at bounding box center [368, 182] width 729 height 364
click at [90, 49] on div "Apply" at bounding box center [91, 48] width 14 height 12
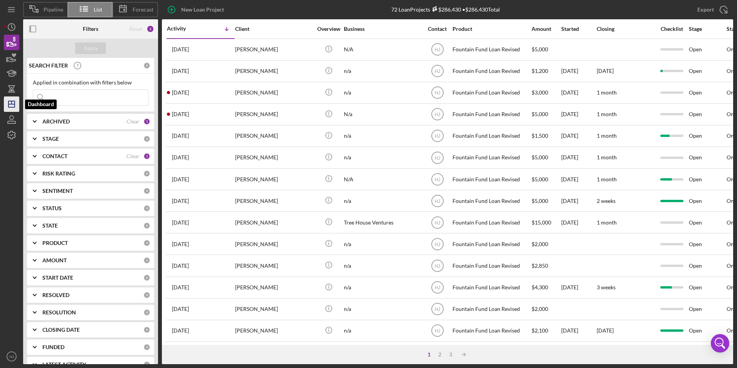
click at [14, 108] on icon "Icon/Dashboard" at bounding box center [11, 103] width 19 height 19
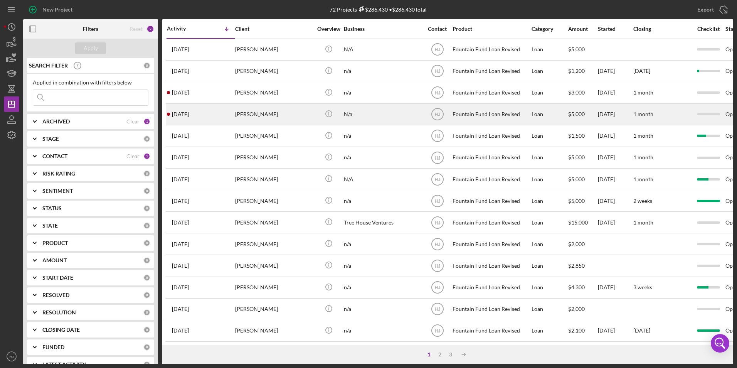
click at [251, 113] on div "[PERSON_NAME]" at bounding box center [273, 114] width 77 height 20
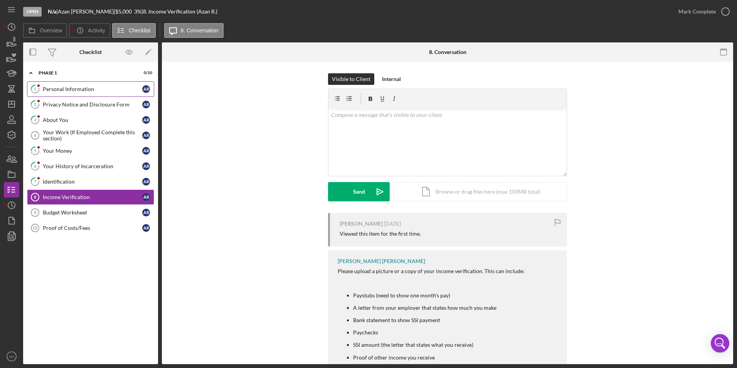
click at [76, 94] on link "1 Personal Information A R" at bounding box center [90, 88] width 127 height 15
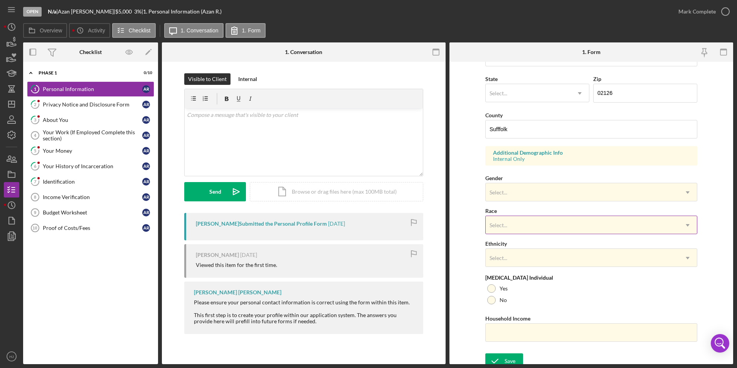
scroll to position [212, 0]
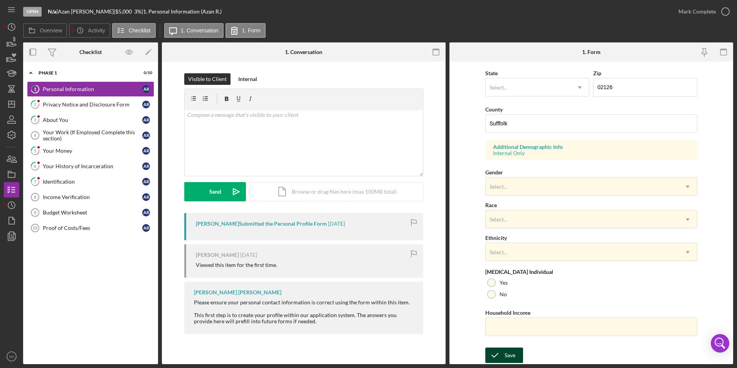
click at [498, 355] on icon "submit" at bounding box center [494, 354] width 19 height 19
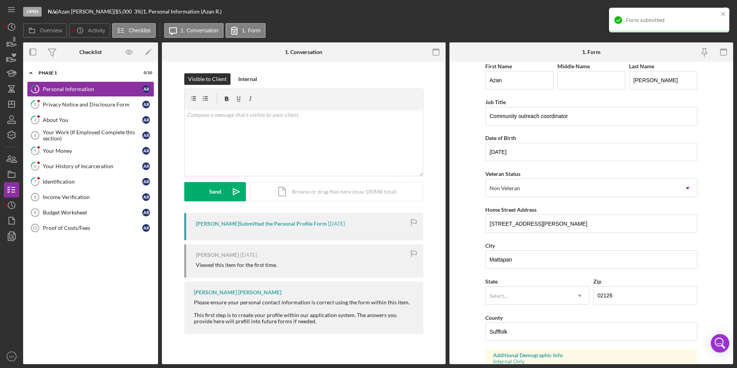
scroll to position [0, 0]
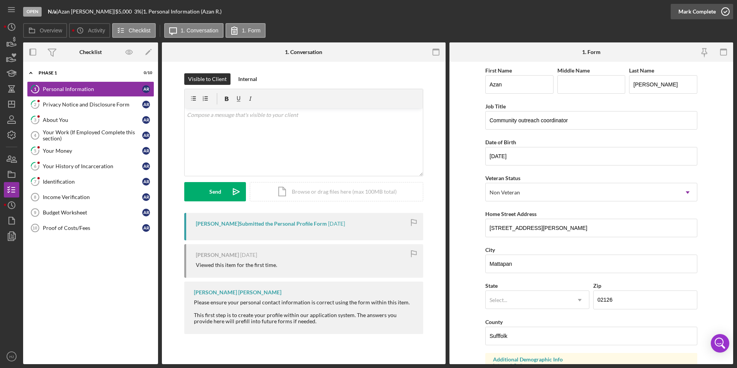
click at [697, 13] on div "Mark Complete" at bounding box center [696, 11] width 37 height 15
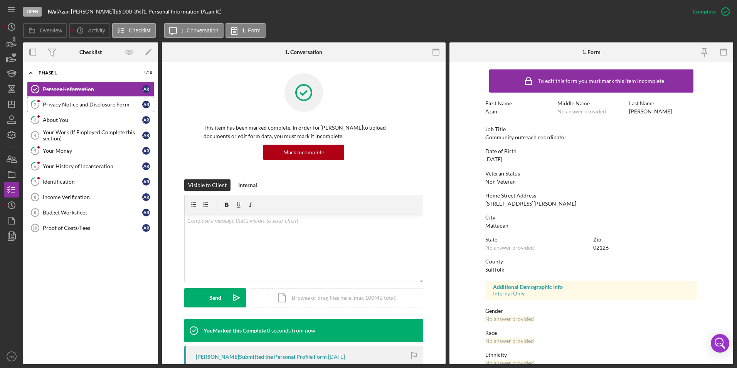
click at [89, 102] on div "Privacy Notice and Disclosure Form" at bounding box center [92, 104] width 99 height 6
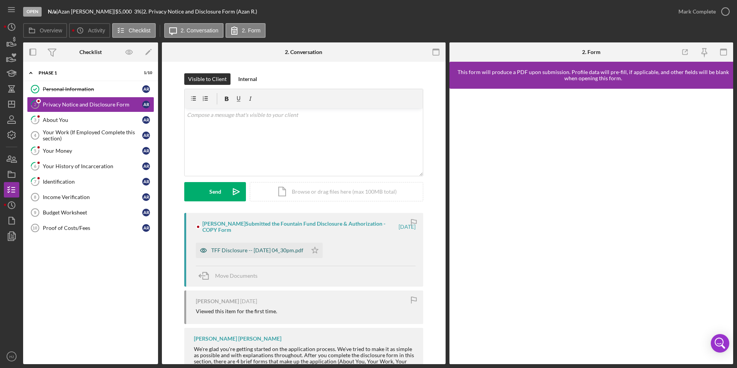
click at [262, 247] on div "TFF Disclosure -- [DATE] 04_30pm.pdf" at bounding box center [257, 250] width 92 height 6
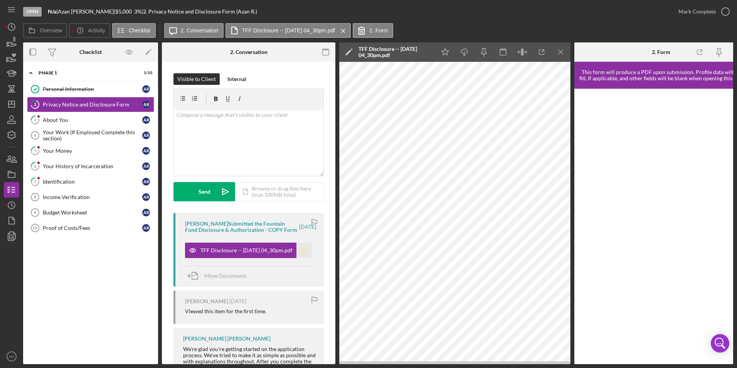
click at [300, 253] on icon "Icon/Star" at bounding box center [303, 249] width 15 height 15
click at [700, 8] on div "Mark Complete" at bounding box center [696, 11] width 37 height 15
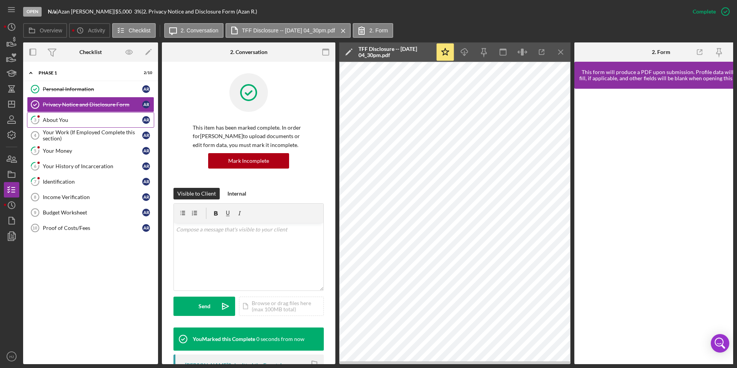
click at [63, 122] on div "About You" at bounding box center [92, 120] width 99 height 6
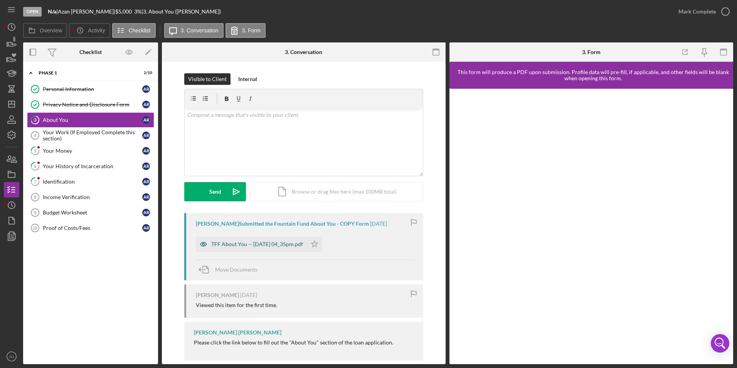
scroll to position [12, 0]
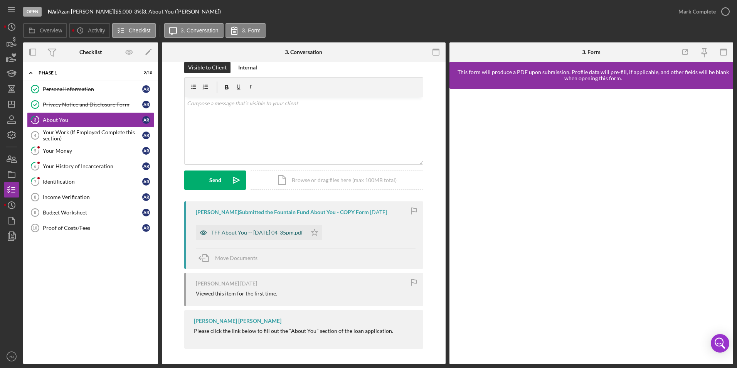
click at [249, 229] on div "TFF About You -- [DATE] 04_35pm.pdf" at bounding box center [251, 232] width 111 height 15
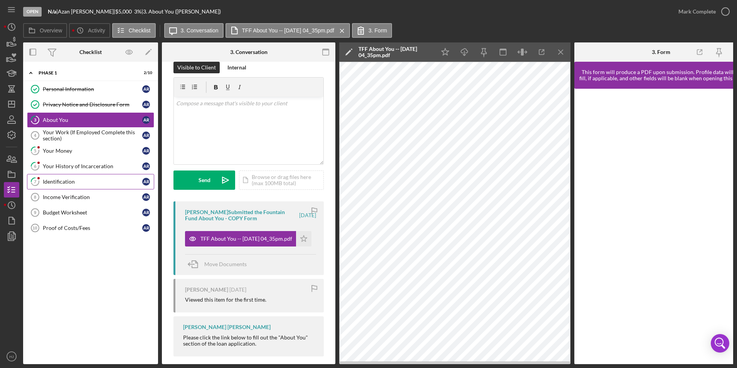
click at [71, 178] on div "Identification" at bounding box center [92, 181] width 99 height 6
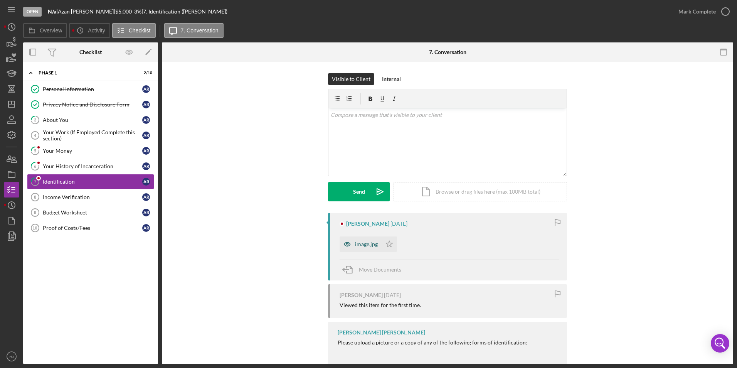
click at [366, 246] on div "image.jpg" at bounding box center [366, 244] width 23 height 6
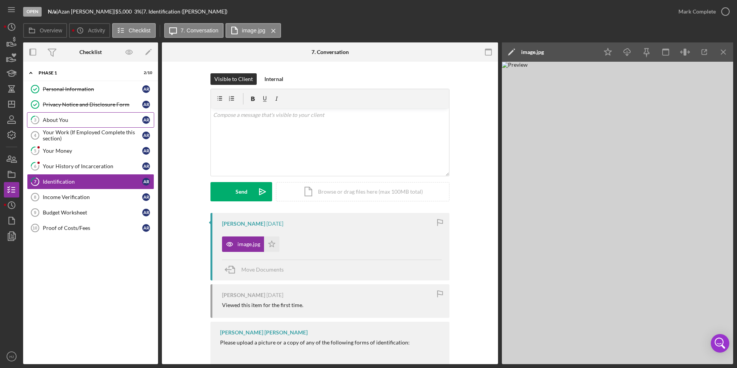
click at [84, 122] on div "About You" at bounding box center [92, 120] width 99 height 6
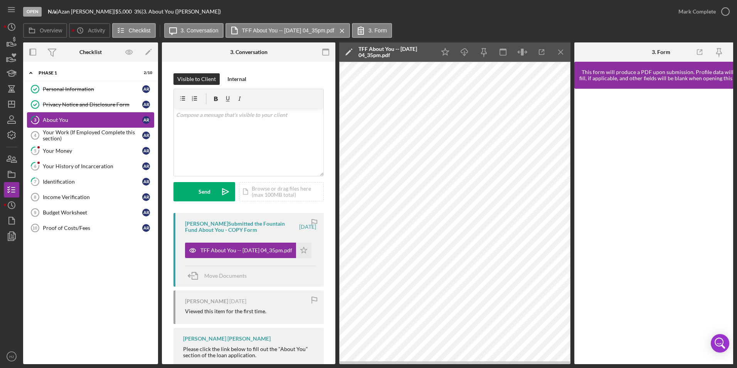
click at [89, 121] on div "About You" at bounding box center [92, 120] width 99 height 6
click at [94, 139] on div "Your Work (If Employed Complete this section)" at bounding box center [92, 135] width 99 height 12
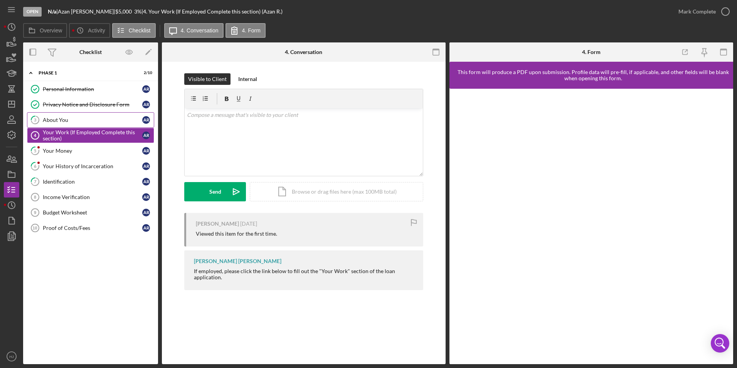
click at [74, 123] on div "About You" at bounding box center [92, 120] width 99 height 6
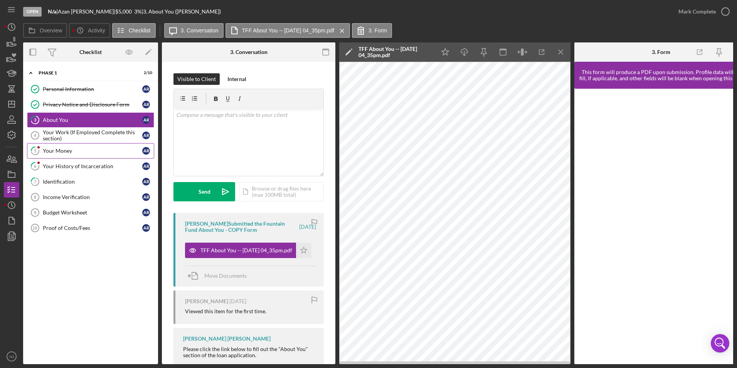
click at [63, 155] on link "5 Your Money A R" at bounding box center [90, 150] width 127 height 15
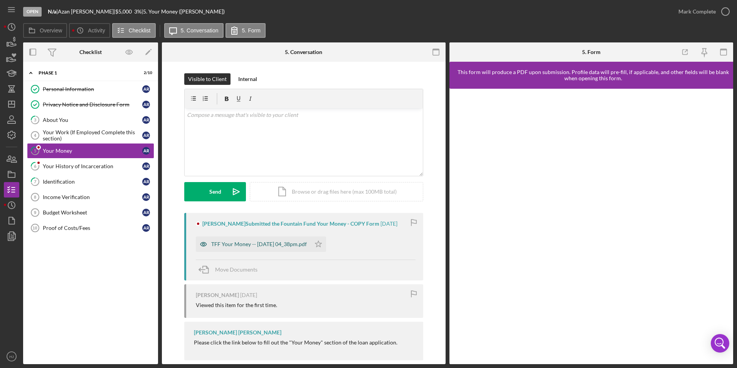
click at [307, 246] on div "TFF Your Money -- [DATE] 04_38pm.pdf" at bounding box center [259, 244] width 96 height 6
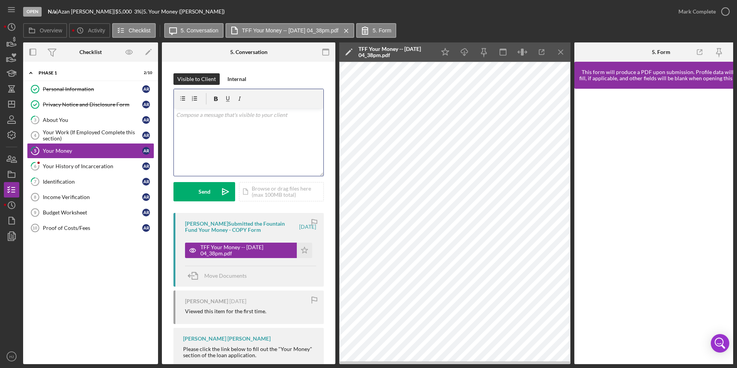
click at [276, 148] on div "v Color teal Color pink Remove color Add row above Add row below Add column bef…" at bounding box center [249, 141] width 150 height 67
drag, startPoint x: 214, startPoint y: 123, endPoint x: 244, endPoint y: 122, distance: 30.1
click at [244, 122] on p "Hi [PERSON_NAME], this form is to gauge how much income you have coming a month…" at bounding box center [248, 119] width 145 height 17
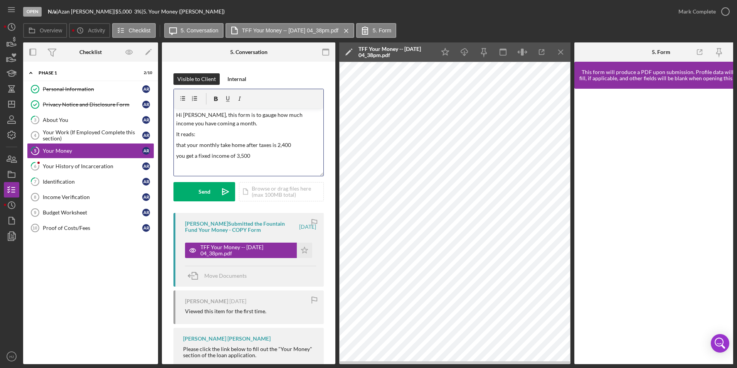
click at [260, 157] on p "you get a fixed income of 3,500" at bounding box center [248, 155] width 145 height 8
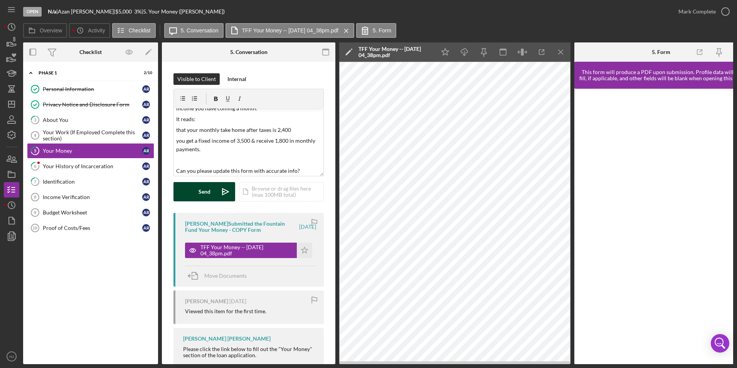
click at [210, 185] on button "Send Icon/icon-invite-send" at bounding box center [204, 191] width 62 height 19
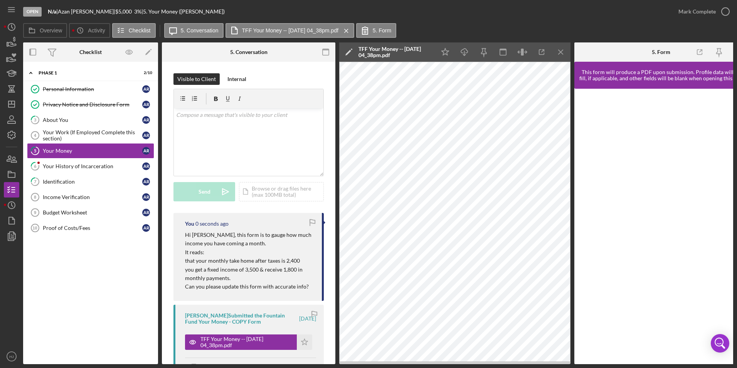
scroll to position [0, 0]
click at [59, 163] on div "Your History of Incarceration" at bounding box center [92, 166] width 99 height 6
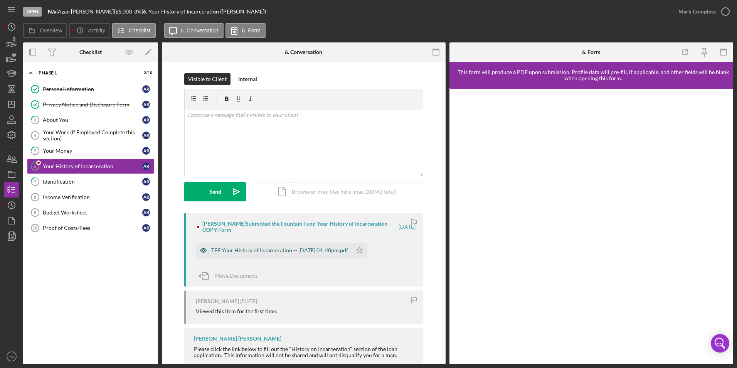
click at [320, 249] on div "TFF Your History of Incarceration -- [DATE] 04_40pm.pdf" at bounding box center [279, 250] width 137 height 6
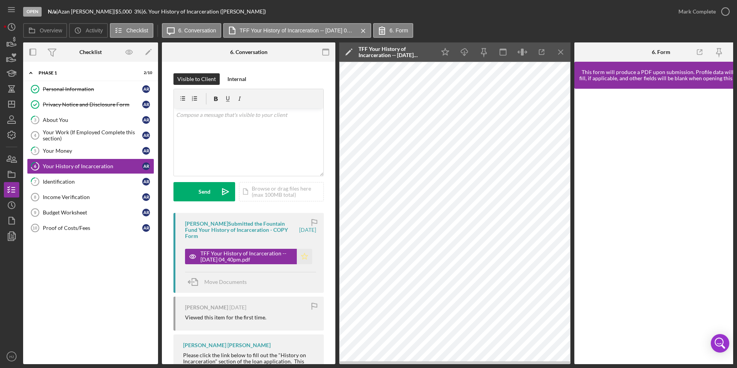
click at [302, 252] on icon "Icon/Star" at bounding box center [304, 256] width 15 height 15
click at [701, 8] on div "Mark Complete" at bounding box center [696, 11] width 37 height 15
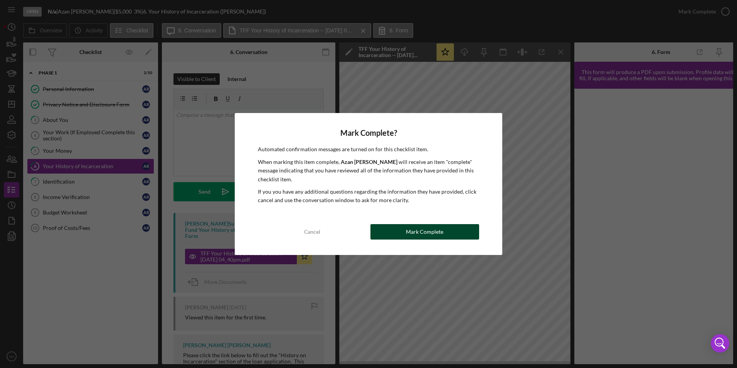
click at [413, 232] on div "Mark Complete" at bounding box center [424, 231] width 37 height 15
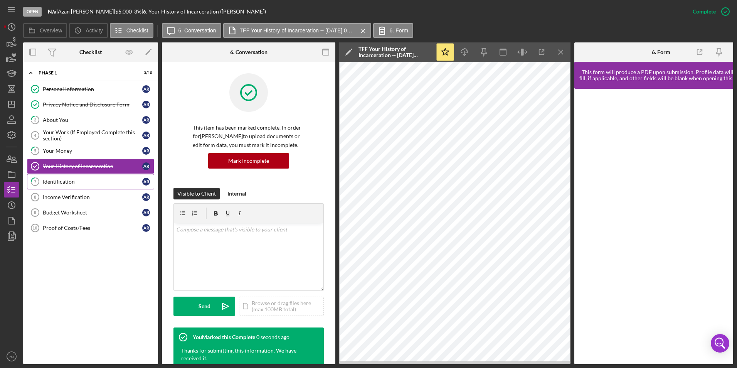
click at [69, 182] on div "Identification" at bounding box center [92, 181] width 99 height 6
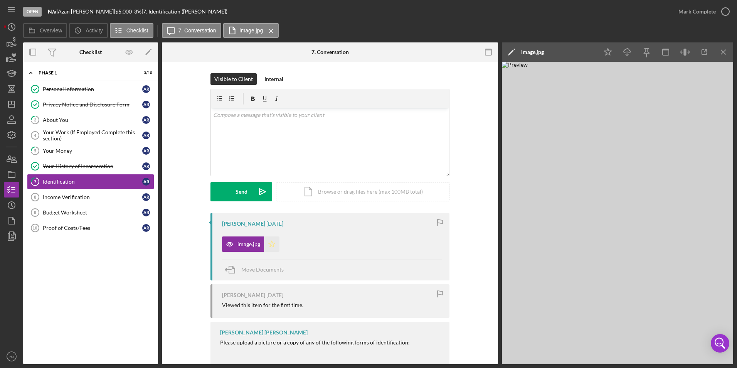
click at [268, 244] on icon "Icon/Star" at bounding box center [271, 243] width 15 height 15
click at [691, 14] on div "Mark Complete" at bounding box center [696, 11] width 37 height 15
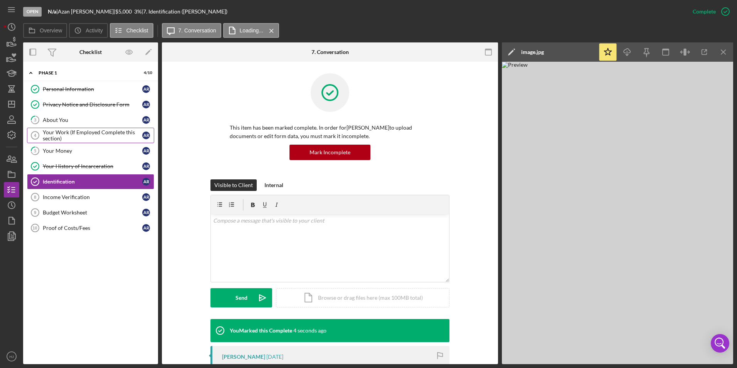
click at [64, 136] on div "Your Work (If Employed Complete this section)" at bounding box center [92, 135] width 99 height 12
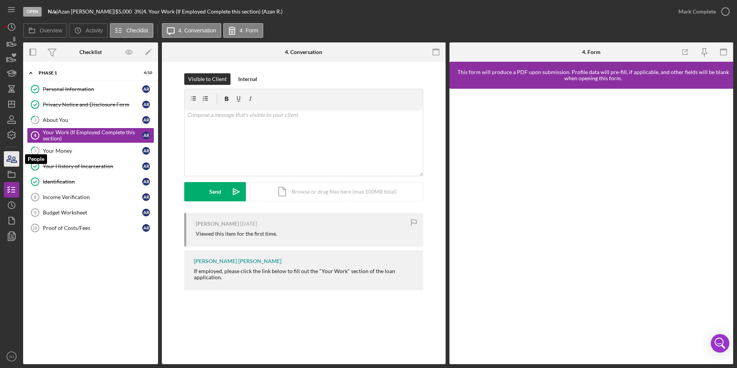
click at [16, 155] on icon "button" at bounding box center [11, 158] width 19 height 19
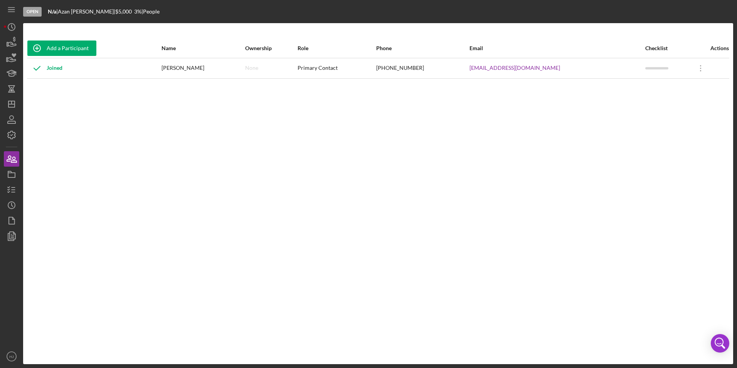
click at [3, 46] on div "Open N/a | [PERSON_NAME] | $5,000 $5,000 3 % | People Add a Participant Name Ow…" at bounding box center [368, 184] width 737 height 368
click at [7, 46] on polygon "button" at bounding box center [7, 44] width 1 height 4
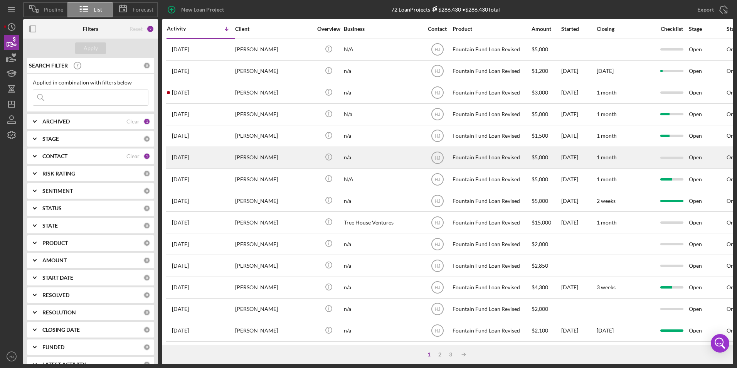
click at [252, 160] on div "[PERSON_NAME]" at bounding box center [273, 157] width 77 height 20
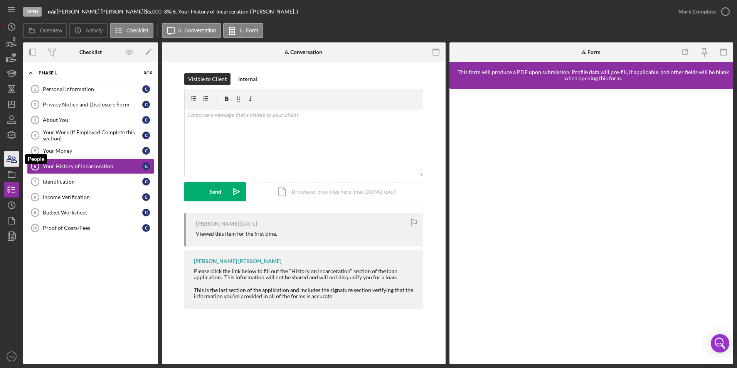
click at [16, 166] on icon "button" at bounding box center [11, 158] width 19 height 19
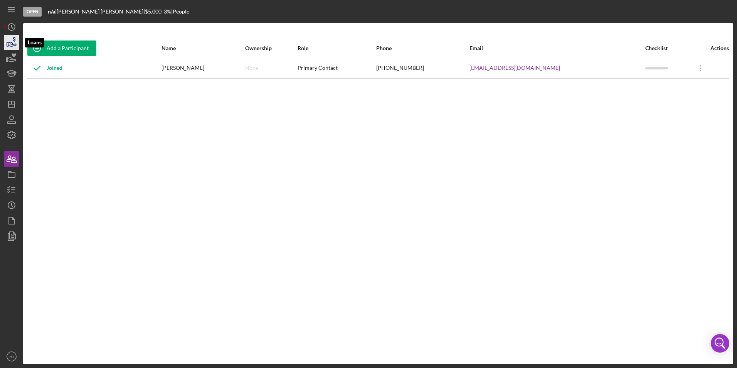
click at [9, 37] on icon "button" at bounding box center [11, 42] width 19 height 19
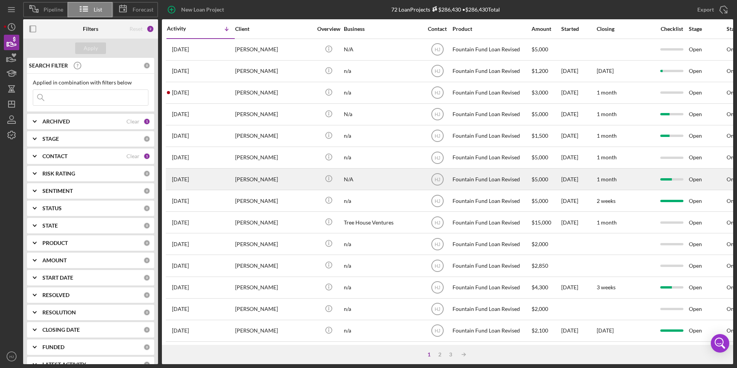
click at [263, 176] on div "[PERSON_NAME]" at bounding box center [273, 179] width 77 height 20
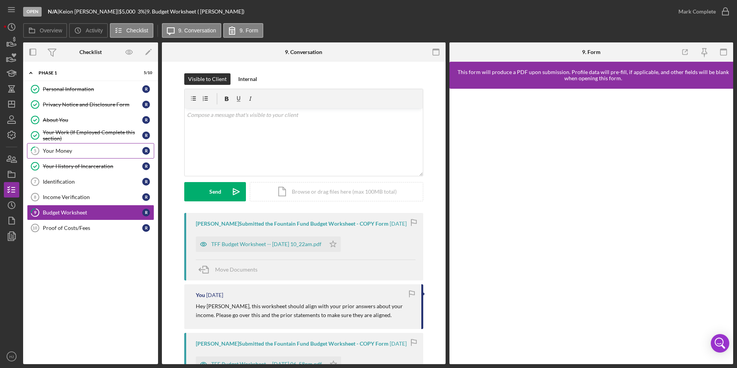
click at [51, 148] on div "Your Money" at bounding box center [92, 151] width 99 height 6
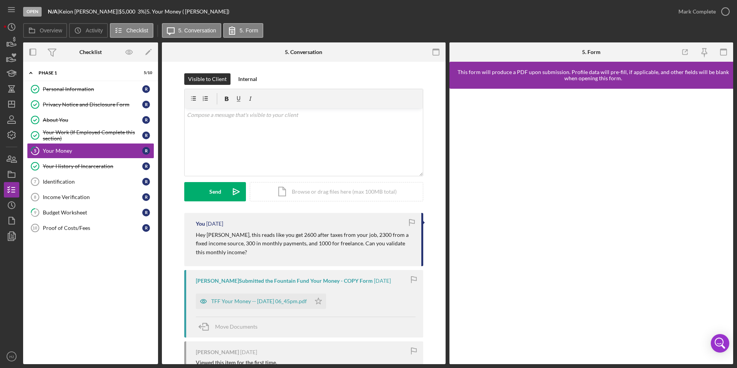
scroll to position [39, 0]
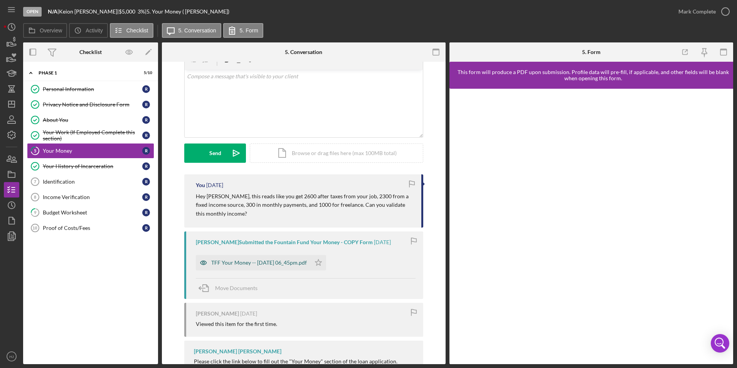
click at [281, 262] on div "TFF Your Money -- [DATE] 06_45pm.pdf" at bounding box center [259, 262] width 96 height 6
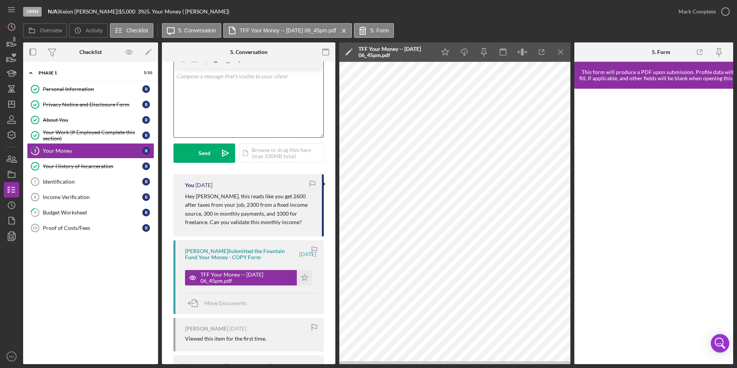
click at [247, 99] on div "v Color teal Color pink Remove color Add row above Add row below Add column bef…" at bounding box center [249, 103] width 150 height 67
click at [12, 42] on icon "button" at bounding box center [11, 42] width 19 height 19
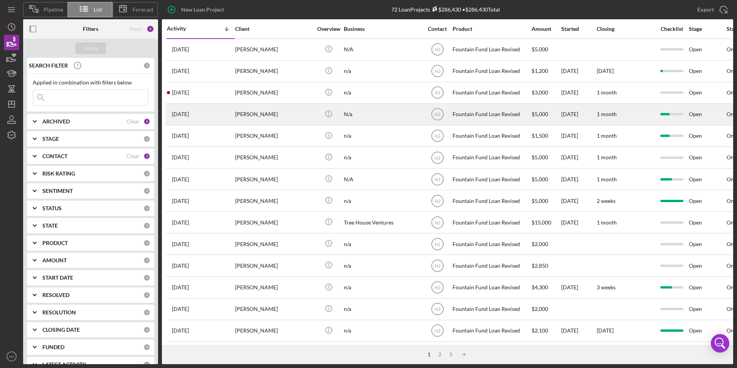
click at [255, 116] on div "[PERSON_NAME]" at bounding box center [273, 114] width 77 height 20
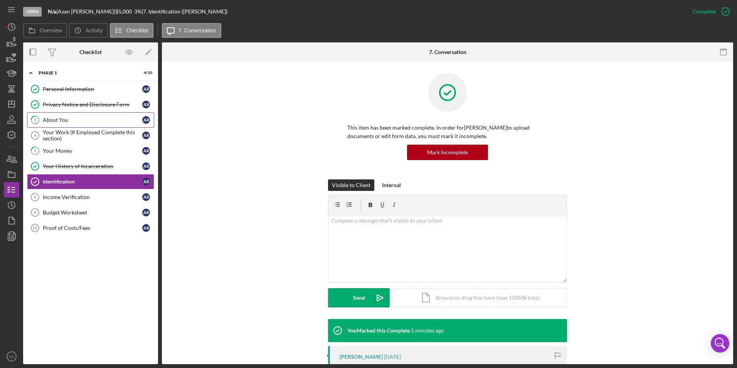
click at [51, 120] on div "About You" at bounding box center [92, 120] width 99 height 6
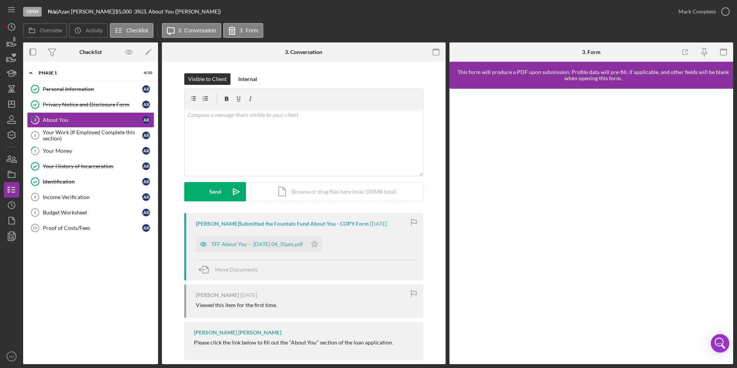
click at [242, 242] on div "TFF About You -- [DATE] 04_35pm.pdf" at bounding box center [257, 244] width 92 height 6
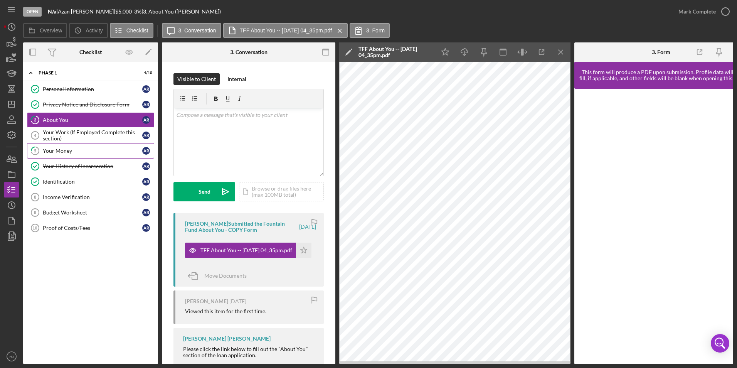
click at [66, 149] on div "Your Money" at bounding box center [92, 151] width 99 height 6
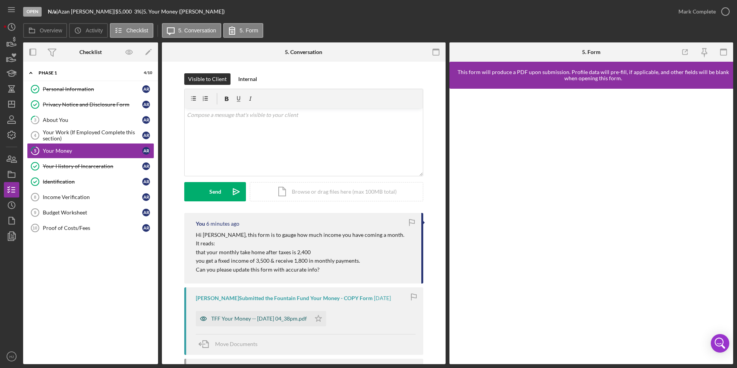
click at [275, 315] on div "TFF Your Money -- [DATE] 04_38pm.pdf" at bounding box center [259, 318] width 96 height 6
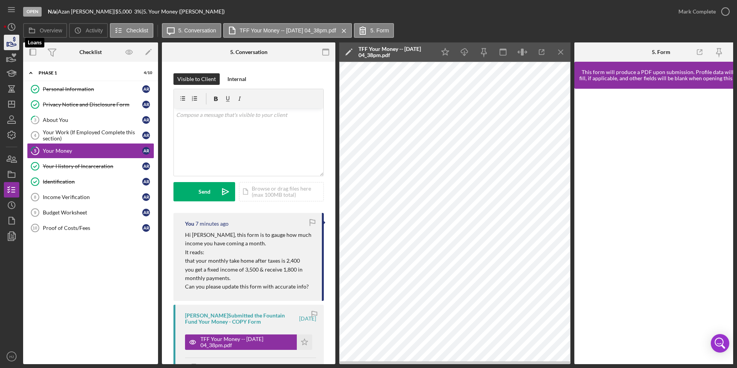
click at [12, 41] on icon "button" at bounding box center [11, 42] width 19 height 19
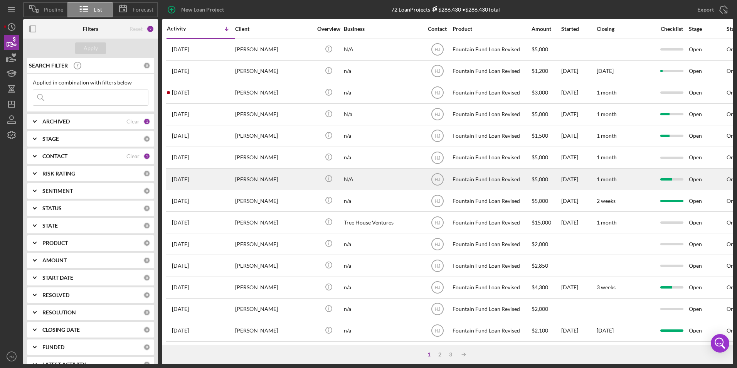
click at [243, 178] on div "[PERSON_NAME]" at bounding box center [273, 179] width 77 height 20
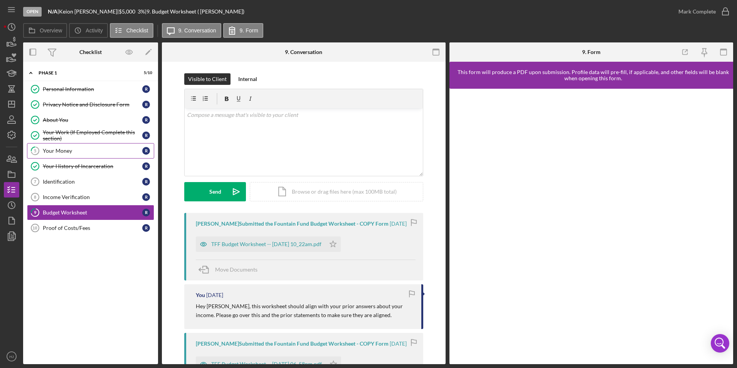
click at [59, 151] on div "Your Money" at bounding box center [92, 151] width 99 height 6
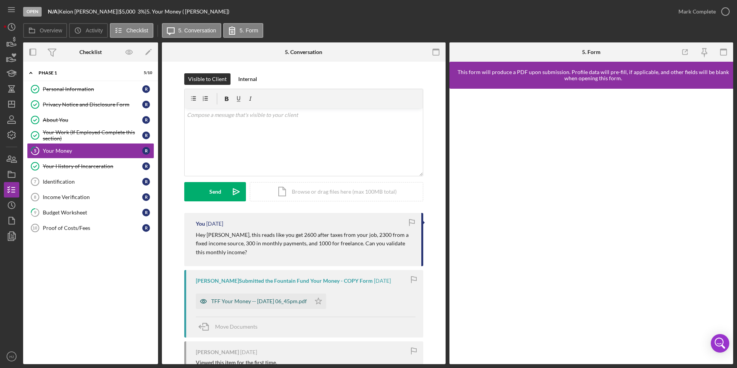
click at [250, 296] on div "TFF Your Money -- [DATE] 06_45pm.pdf" at bounding box center [253, 300] width 115 height 15
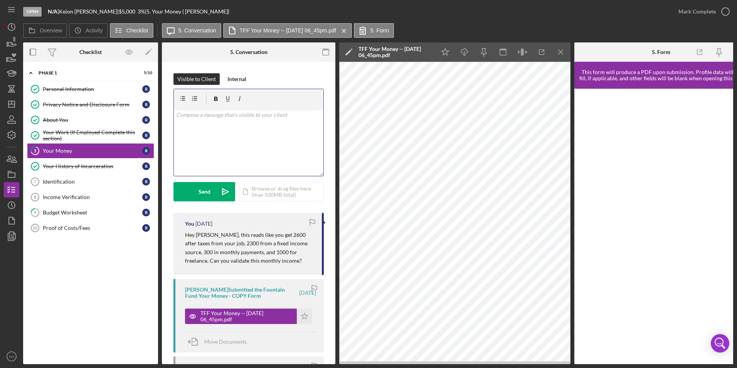
click at [241, 124] on div "v Color teal Color pink Remove color Add row above Add row below Add column bef…" at bounding box center [249, 141] width 150 height 67
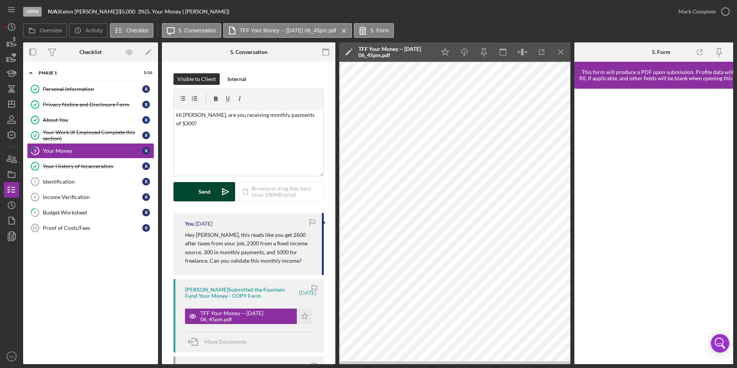
click at [207, 192] on div "Send" at bounding box center [204, 191] width 12 height 19
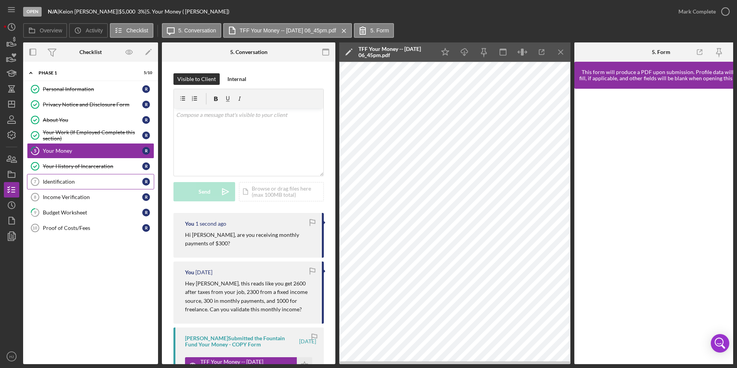
click at [74, 180] on div "Identification" at bounding box center [92, 181] width 99 height 6
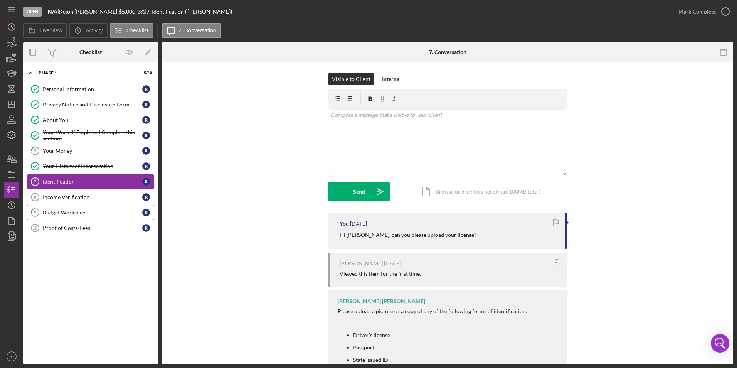
click at [72, 213] on div "Budget Worksheet" at bounding box center [92, 212] width 99 height 6
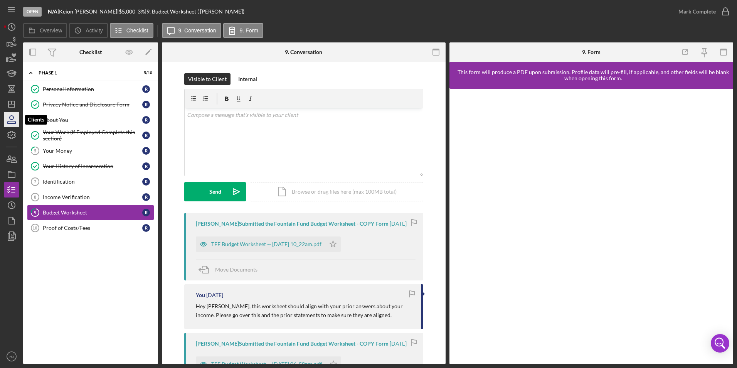
click at [16, 121] on icon "button" at bounding box center [11, 119] width 19 height 19
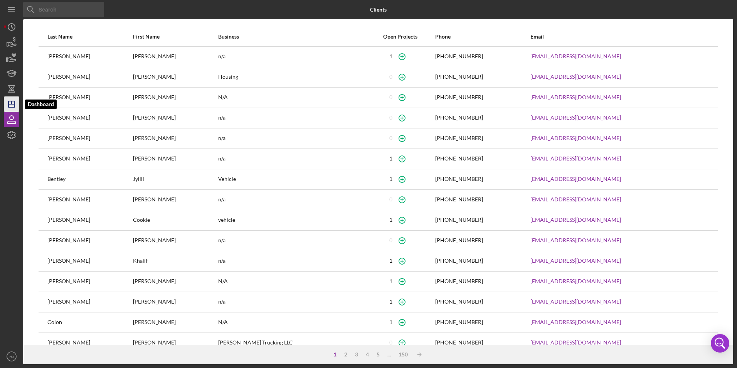
click at [11, 107] on icon "Icon/Dashboard" at bounding box center [11, 103] width 19 height 19
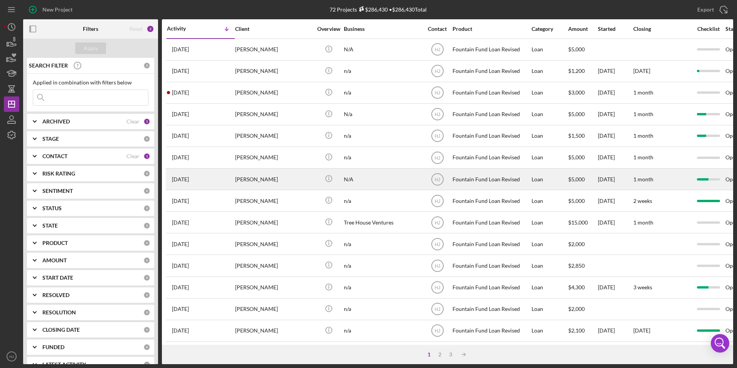
click at [252, 180] on div "[PERSON_NAME]" at bounding box center [273, 179] width 77 height 20
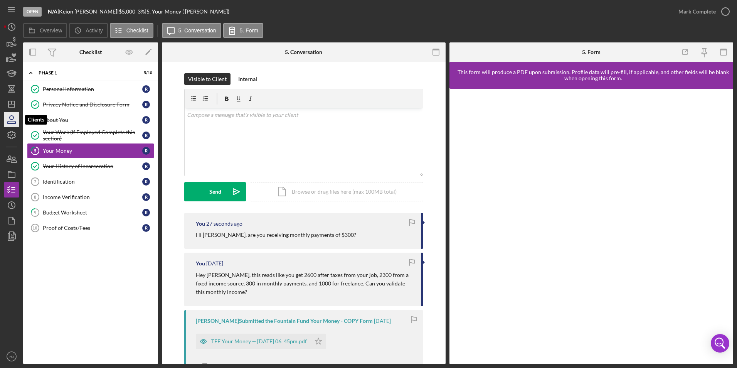
click at [12, 113] on icon "button" at bounding box center [11, 119] width 19 height 19
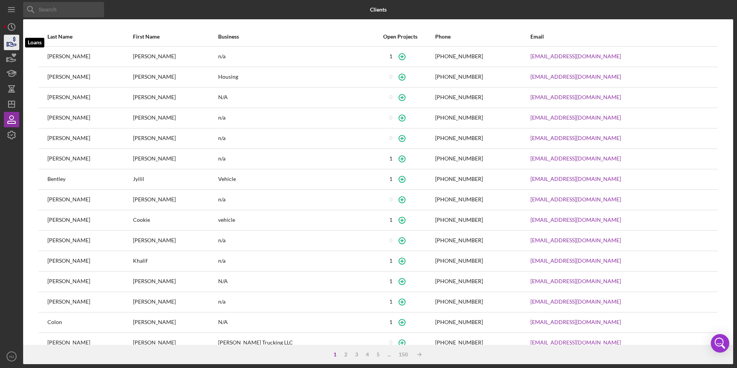
click at [9, 45] on icon "button" at bounding box center [12, 44] width 8 height 4
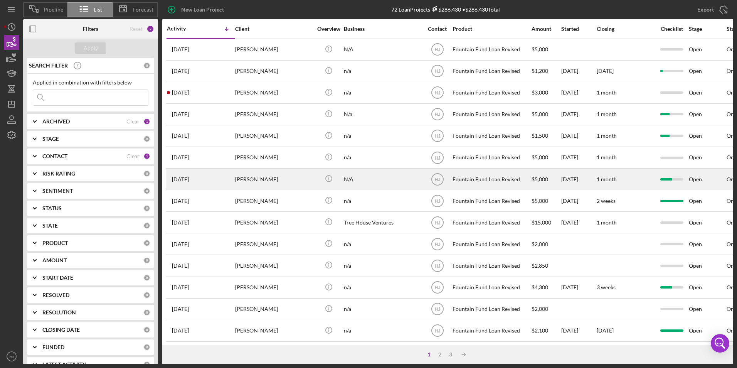
click at [250, 179] on div "[PERSON_NAME]" at bounding box center [273, 179] width 77 height 20
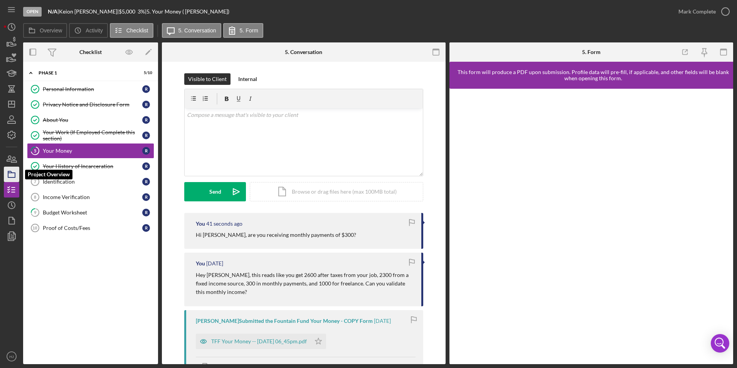
click at [14, 178] on icon "button" at bounding box center [11, 174] width 19 height 19
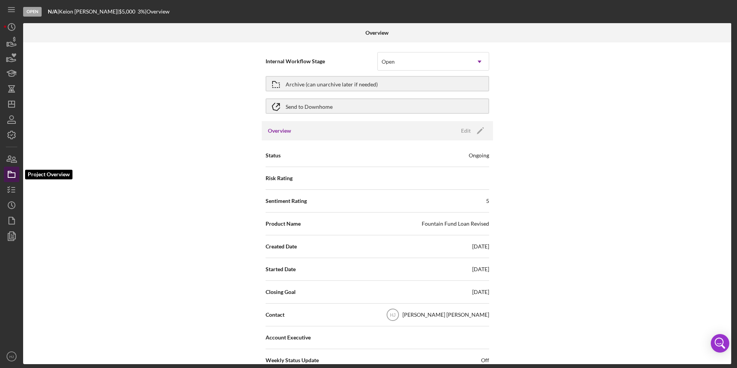
click at [14, 176] on icon "button" at bounding box center [11, 174] width 19 height 19
click at [14, 161] on icon "button" at bounding box center [11, 158] width 19 height 19
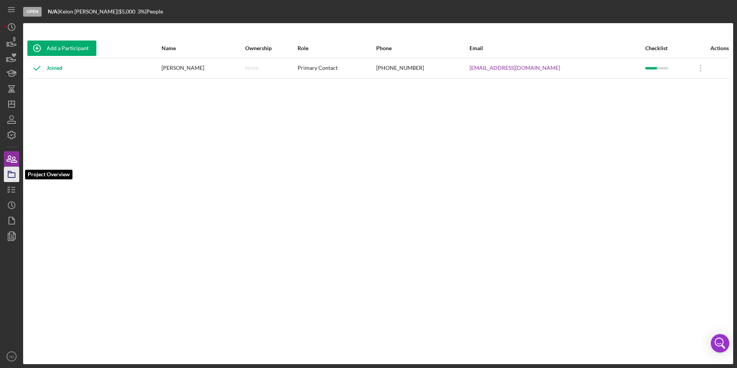
click at [14, 177] on rect "button" at bounding box center [11, 175] width 7 height 5
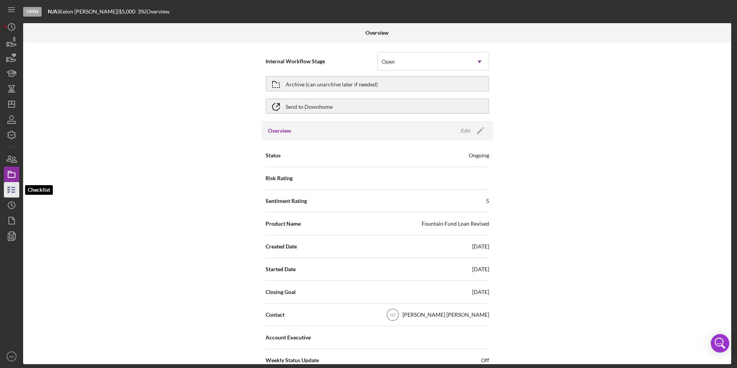
click at [10, 184] on icon "button" at bounding box center [11, 189] width 19 height 19
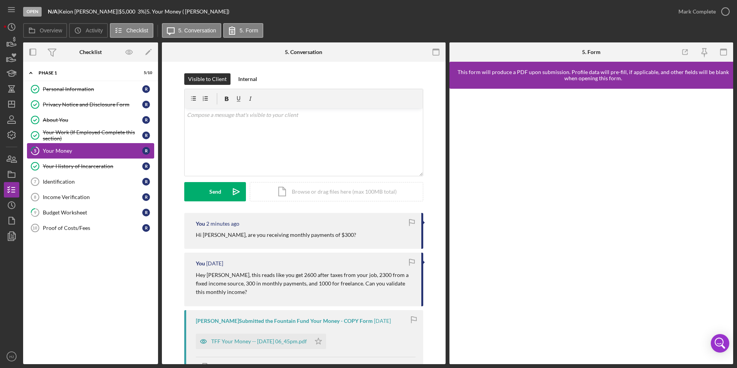
click at [53, 151] on div "Your Money" at bounding box center [92, 151] width 99 height 6
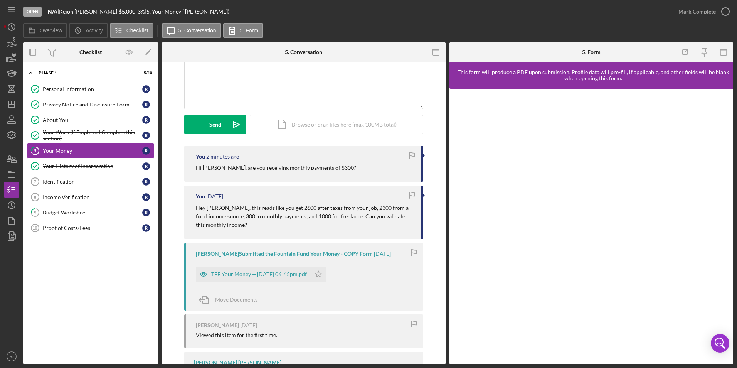
scroll to position [77, 0]
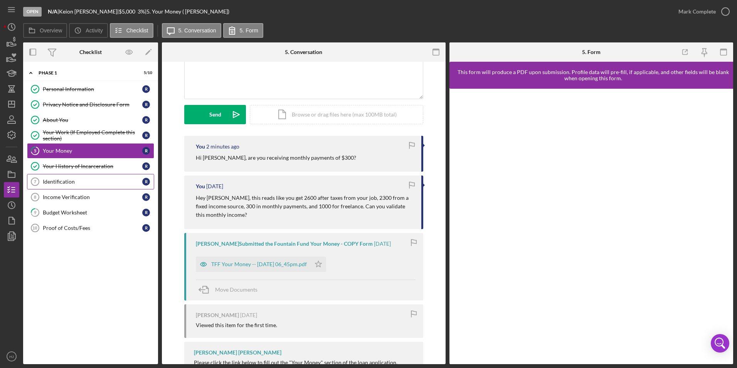
click at [74, 184] on div "Identification" at bounding box center [92, 181] width 99 height 6
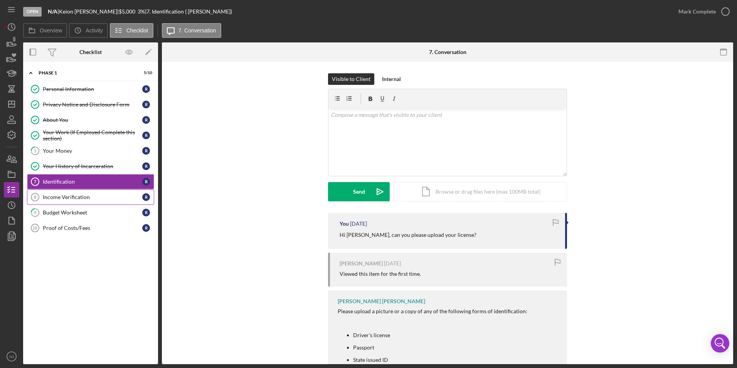
click at [69, 197] on div "Income Verification" at bounding box center [92, 197] width 99 height 6
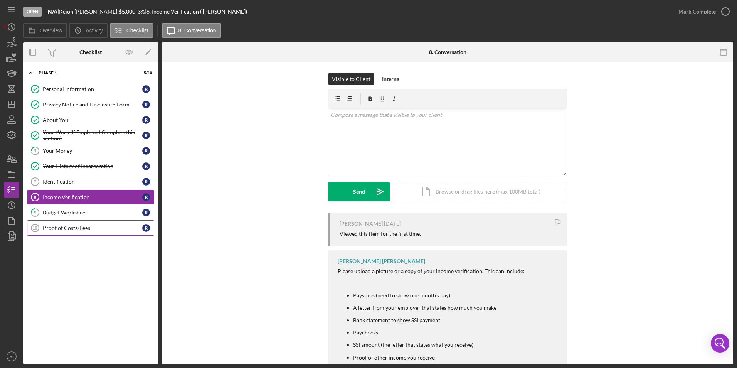
click at [68, 227] on div "Proof of Costs/Fees" at bounding box center [92, 228] width 99 height 6
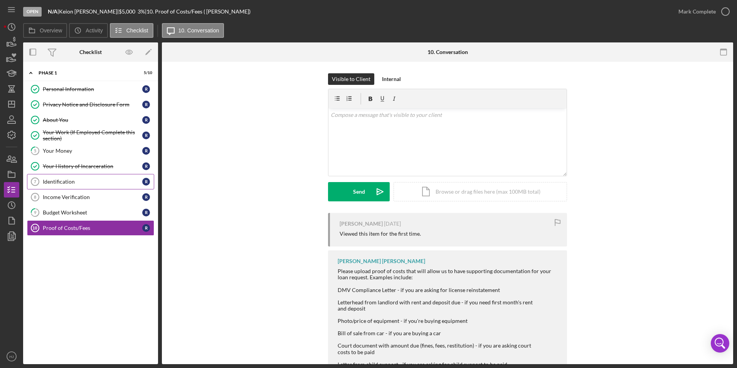
click at [72, 186] on link "Identification 7 Identification R" at bounding box center [90, 181] width 127 height 15
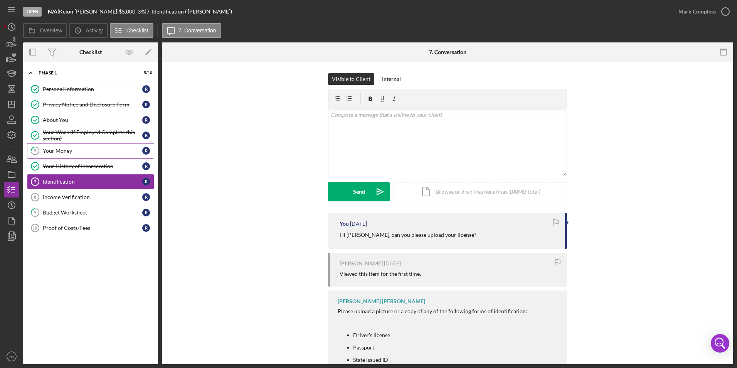
click at [76, 152] on div "Your Money" at bounding box center [92, 151] width 99 height 6
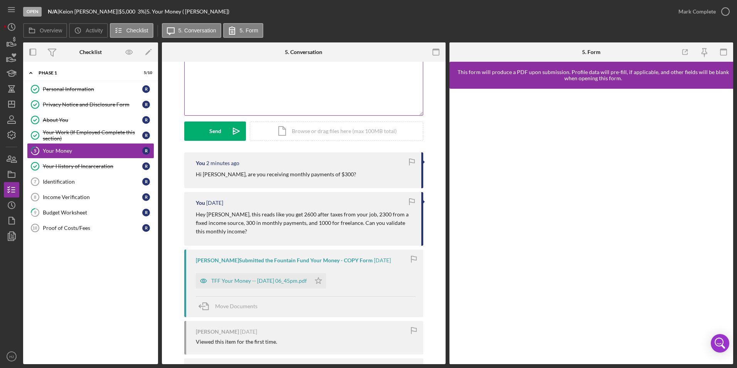
scroll to position [77, 0]
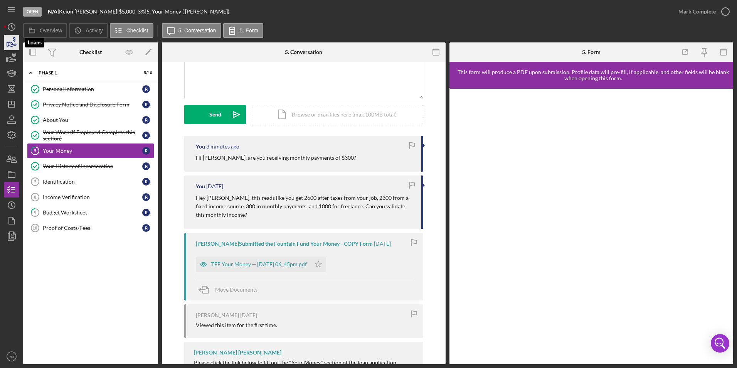
click at [13, 44] on icon "button" at bounding box center [11, 42] width 19 height 19
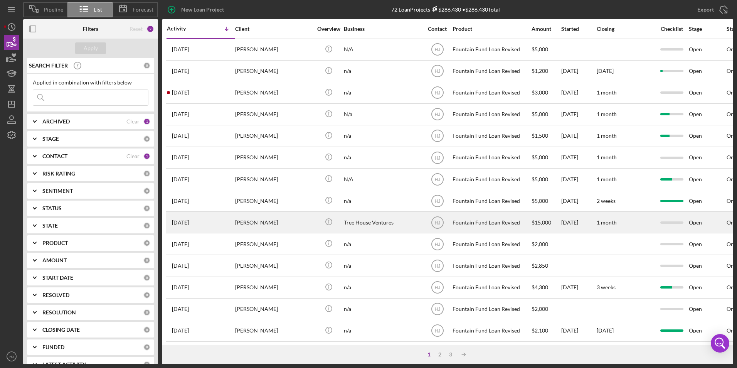
click at [251, 222] on div "[PERSON_NAME]" at bounding box center [273, 222] width 77 height 20
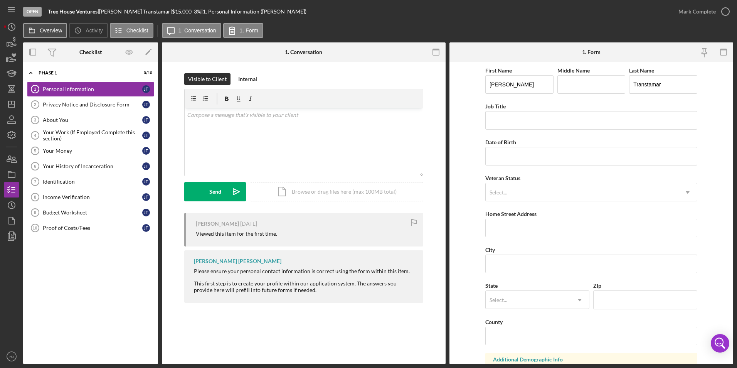
click at [40, 29] on button "Overview" at bounding box center [45, 30] width 44 height 15
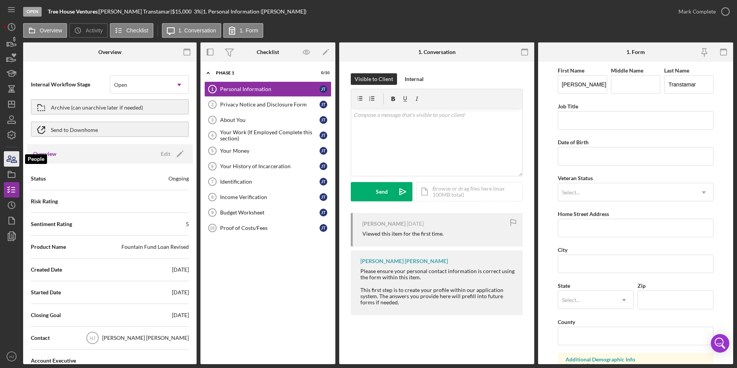
click at [10, 161] on icon "button" at bounding box center [9, 158] width 4 height 5
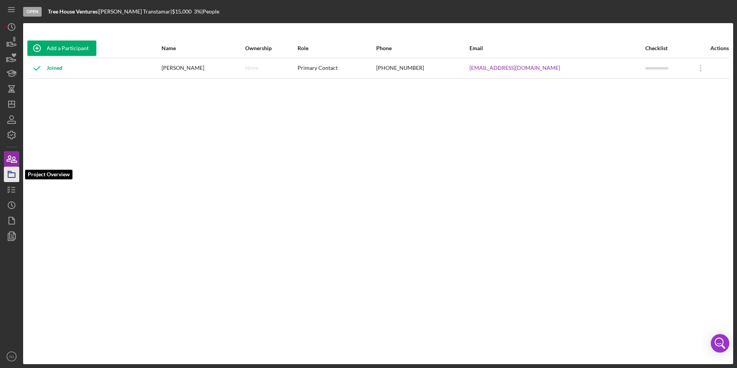
click at [16, 172] on icon "button" at bounding box center [11, 174] width 19 height 19
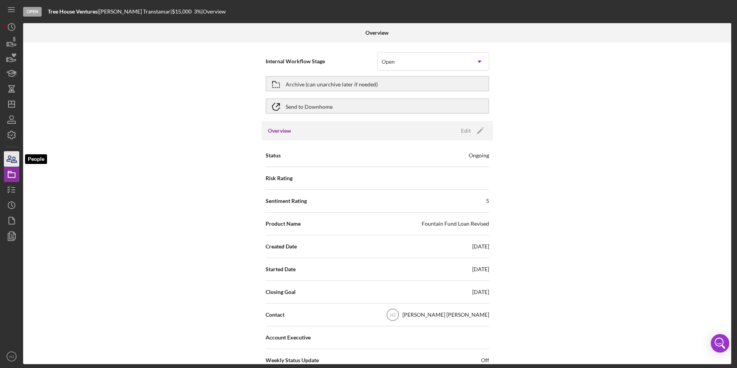
click at [16, 164] on icon "button" at bounding box center [11, 158] width 19 height 19
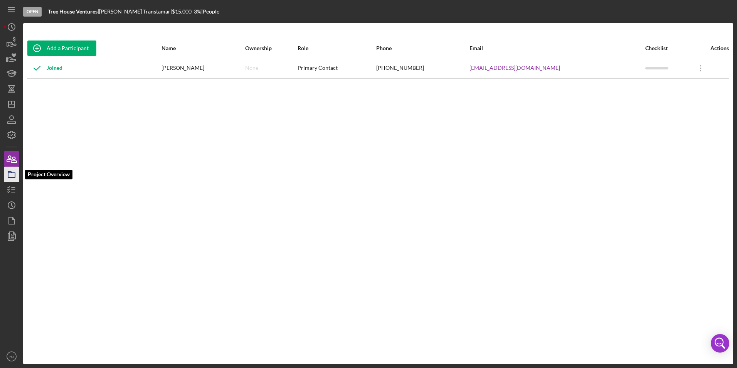
click at [11, 176] on icon "button" at bounding box center [11, 174] width 19 height 19
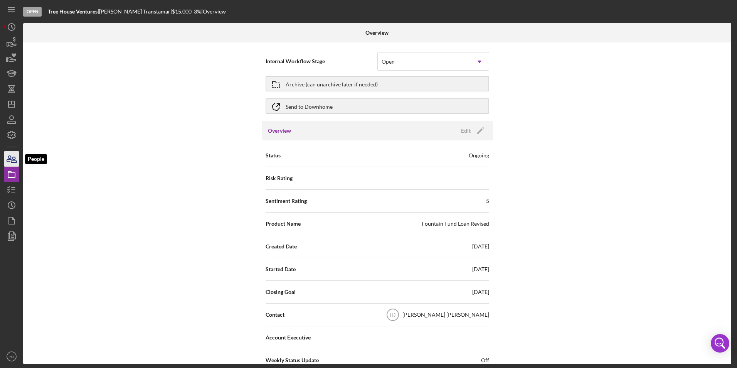
click at [12, 156] on icon "button" at bounding box center [11, 158] width 19 height 19
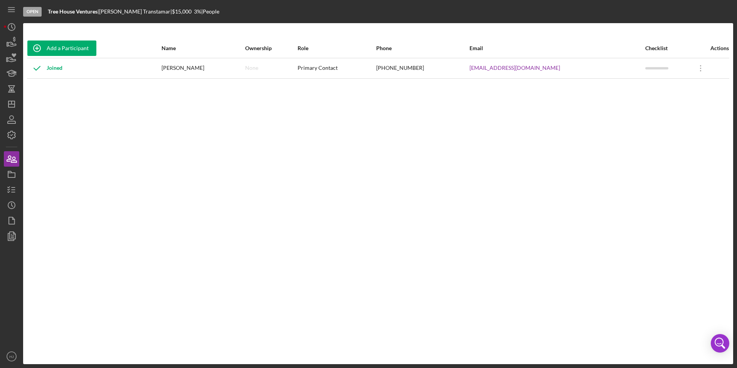
click at [57, 72] on div "Joined" at bounding box center [44, 68] width 35 height 19
click at [11, 202] on circle "button" at bounding box center [11, 205] width 7 height 7
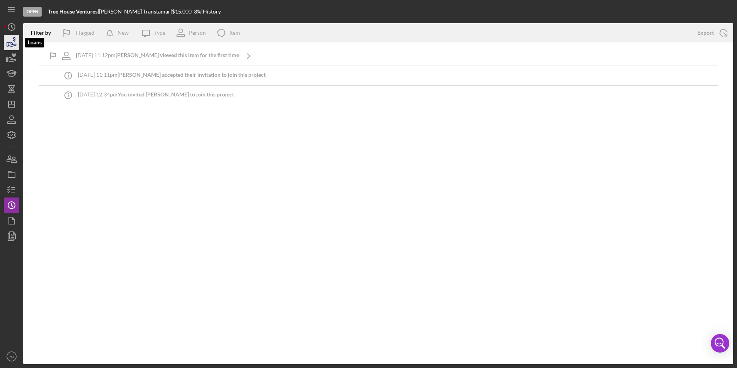
click at [7, 42] on polygon "button" at bounding box center [7, 44] width 1 height 4
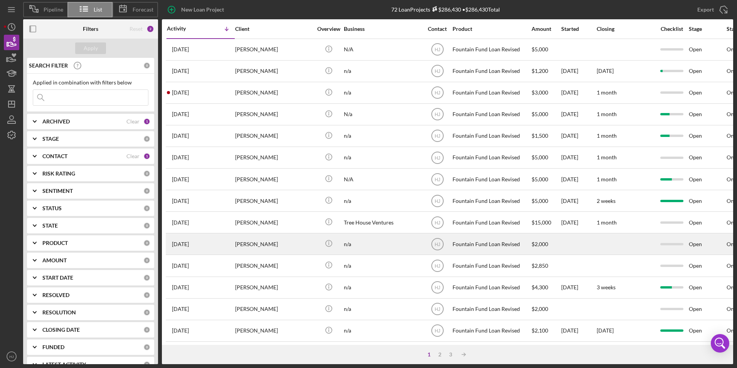
click at [252, 241] on div "[PERSON_NAME]" at bounding box center [273, 244] width 77 height 20
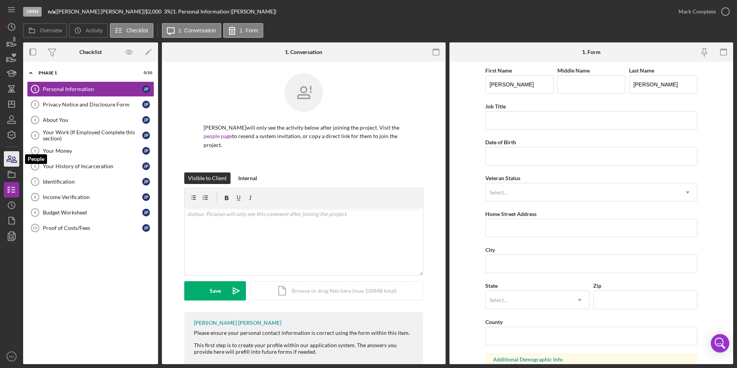
click at [13, 162] on icon "button" at bounding box center [13, 159] width 5 height 5
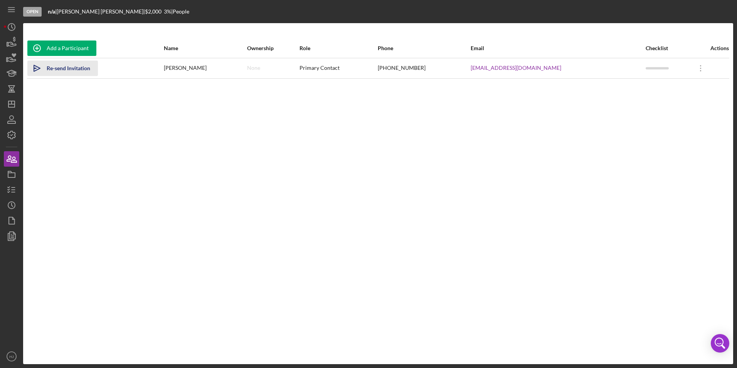
click at [63, 72] on div "Re-send Invitation" at bounding box center [69, 68] width 44 height 15
click at [14, 119] on icon "button" at bounding box center [11, 119] width 19 height 19
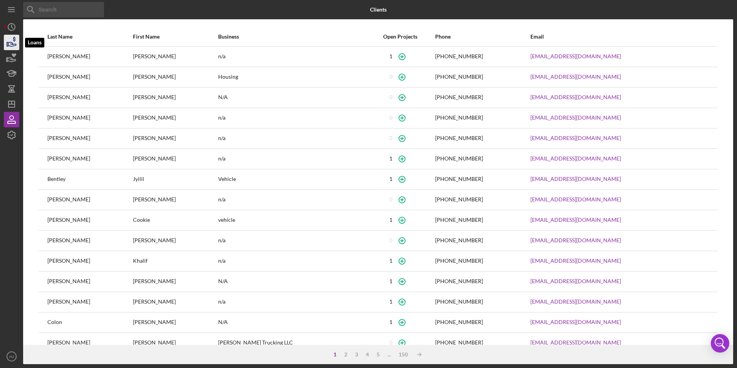
click at [12, 44] on icon "button" at bounding box center [12, 44] width 8 height 4
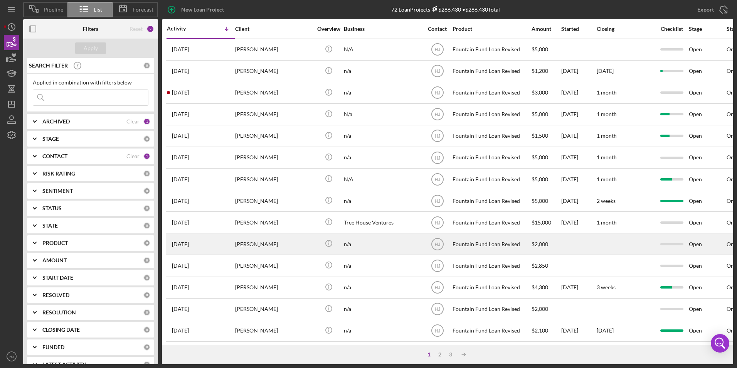
scroll to position [39, 0]
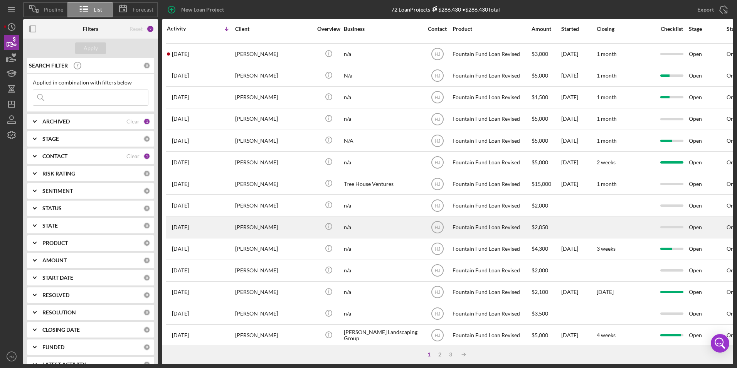
click at [257, 224] on div "[PERSON_NAME]" at bounding box center [273, 227] width 77 height 20
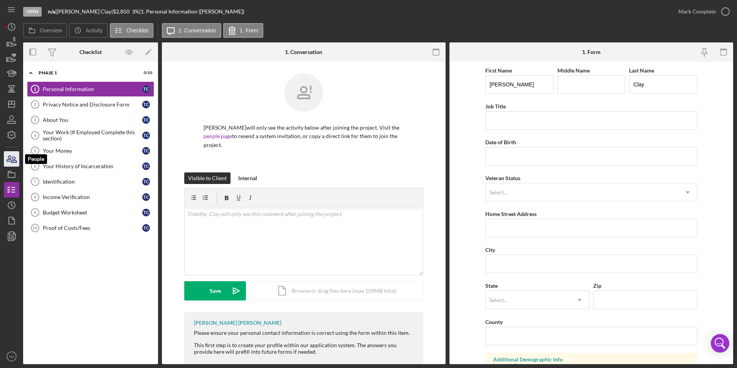
click at [12, 165] on icon "button" at bounding box center [11, 158] width 19 height 19
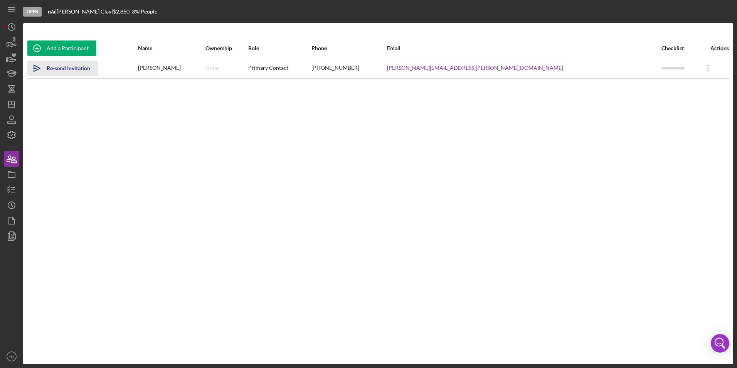
click at [42, 69] on icon "Icon/icon-invite-send" at bounding box center [36, 68] width 19 height 19
click at [4, 159] on icon "button" at bounding box center [11, 158] width 19 height 19
click at [9, 47] on icon "button" at bounding box center [11, 42] width 19 height 19
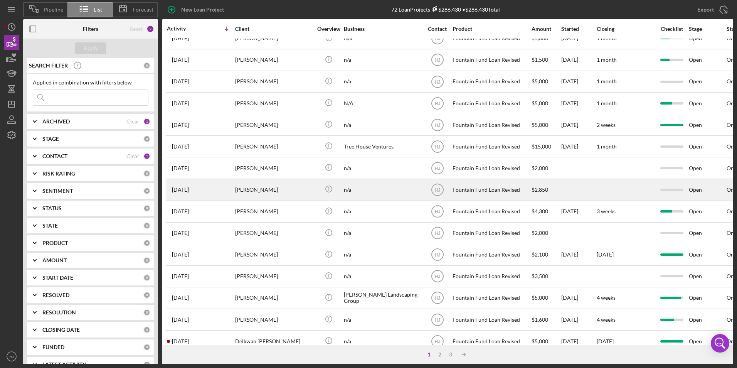
scroll to position [77, 0]
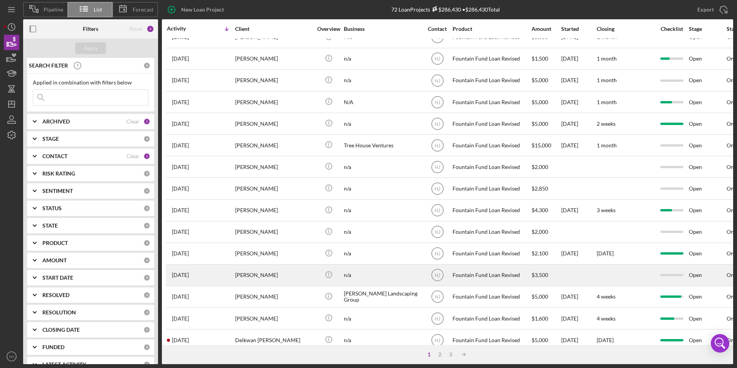
click at [274, 276] on div "[PERSON_NAME]" at bounding box center [273, 275] width 77 height 20
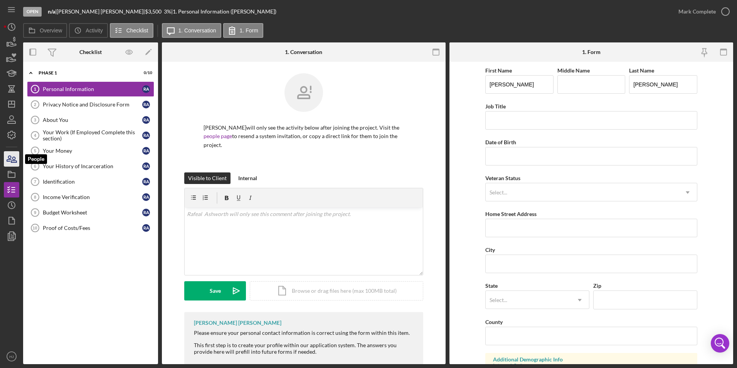
click at [11, 160] on icon "button" at bounding box center [11, 158] width 19 height 19
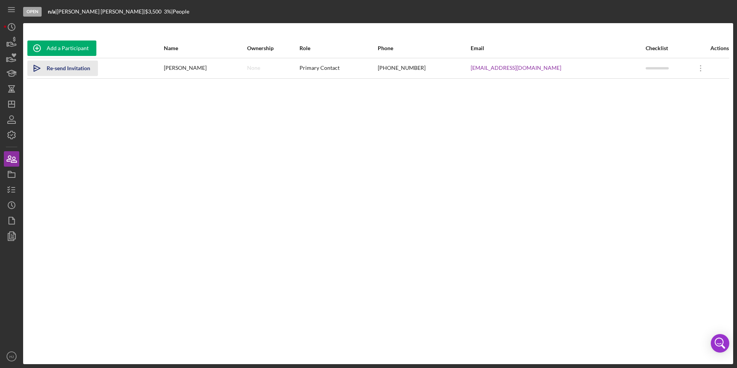
click at [54, 71] on div "Re-send Invitation" at bounding box center [69, 68] width 44 height 15
click at [11, 49] on icon "button" at bounding box center [11, 42] width 19 height 19
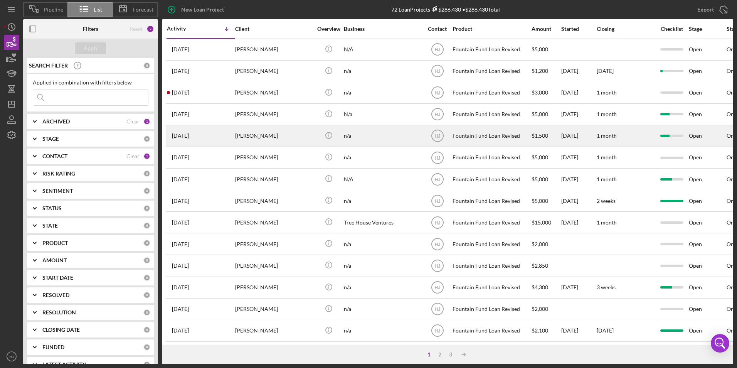
click at [250, 136] on div "[PERSON_NAME]" at bounding box center [273, 136] width 77 height 20
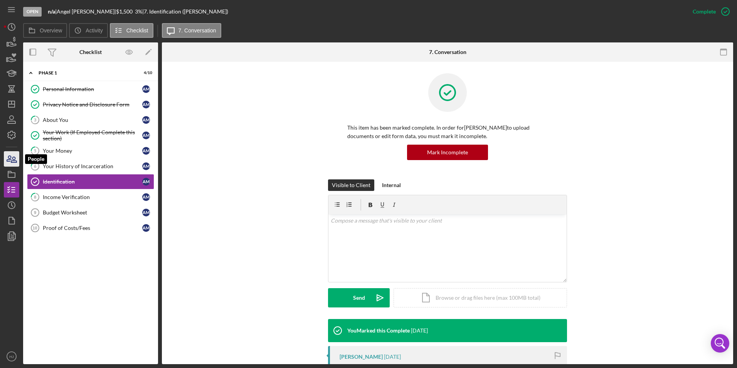
click at [16, 163] on icon "button" at bounding box center [11, 158] width 19 height 19
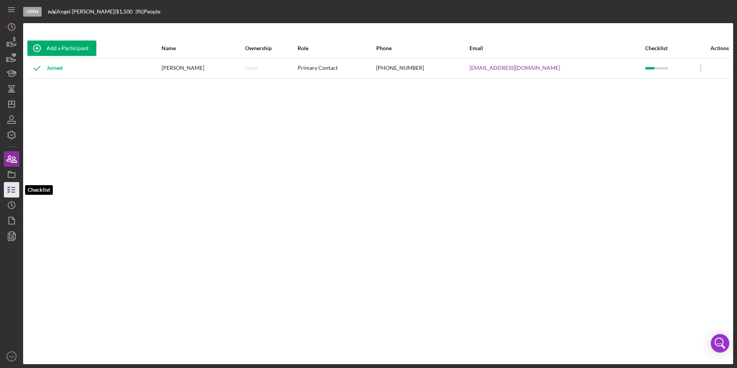
click at [15, 190] on icon "button" at bounding box center [11, 189] width 19 height 19
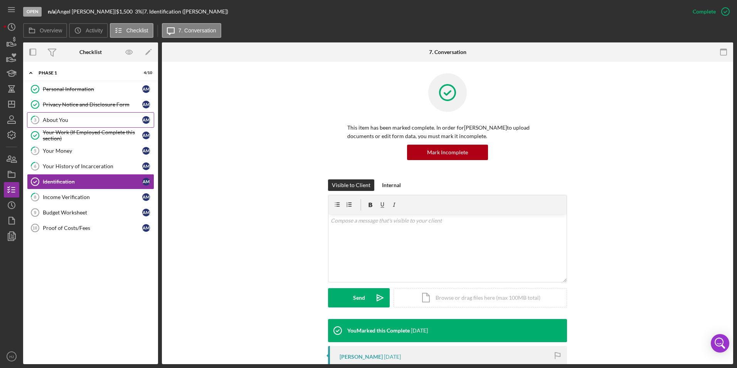
click at [63, 115] on link "3 About You A M" at bounding box center [90, 119] width 127 height 15
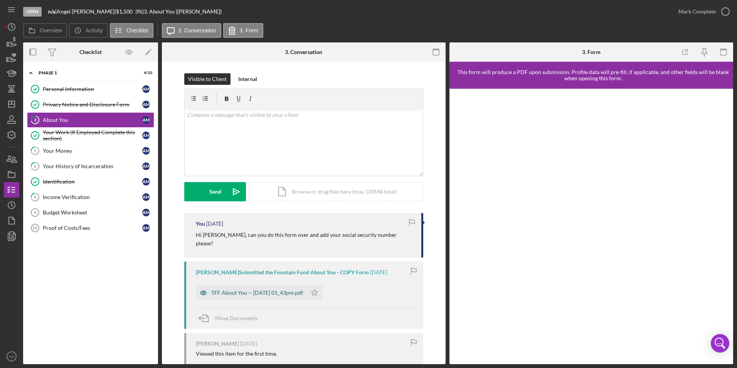
click at [263, 289] on div "TFF About You -- [DATE] 01_43pm.pdf" at bounding box center [257, 292] width 92 height 6
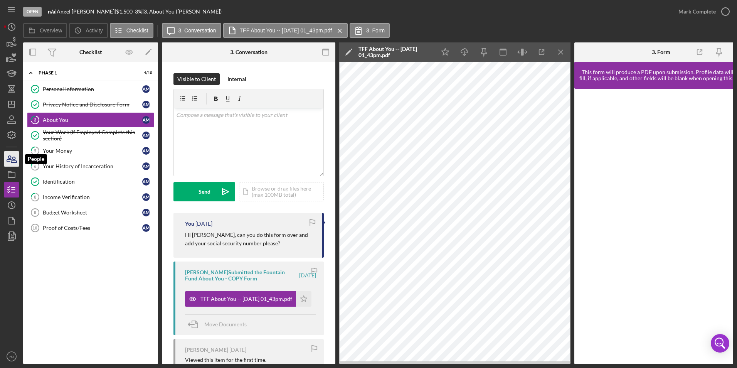
click at [10, 161] on icon "button" at bounding box center [9, 158] width 4 height 5
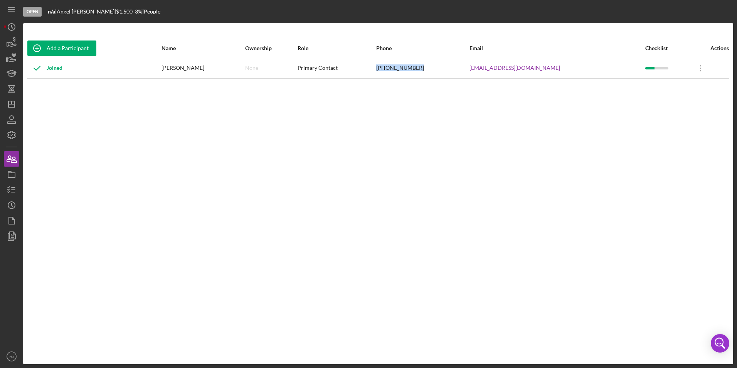
drag, startPoint x: 432, startPoint y: 62, endPoint x: 371, endPoint y: 70, distance: 61.0
click at [371, 70] on tr "Joined [PERSON_NAME] None Primary Contact [PHONE_NUMBER] [EMAIL_ADDRESS][DOMAIN…" at bounding box center [378, 68] width 702 height 20
copy tr "[PHONE_NUMBER]"
